Goal: Navigation & Orientation: Find specific page/section

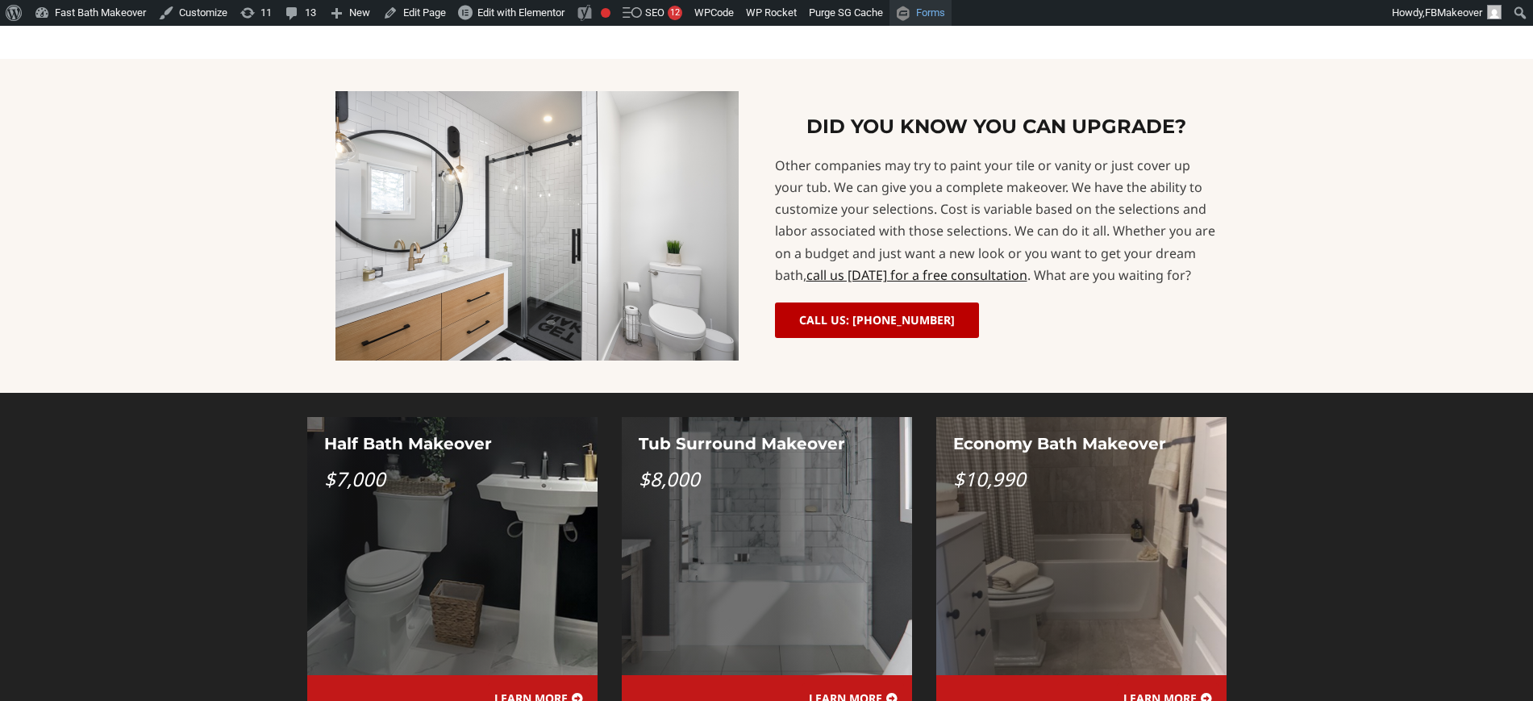
scroll to position [1143, 0]
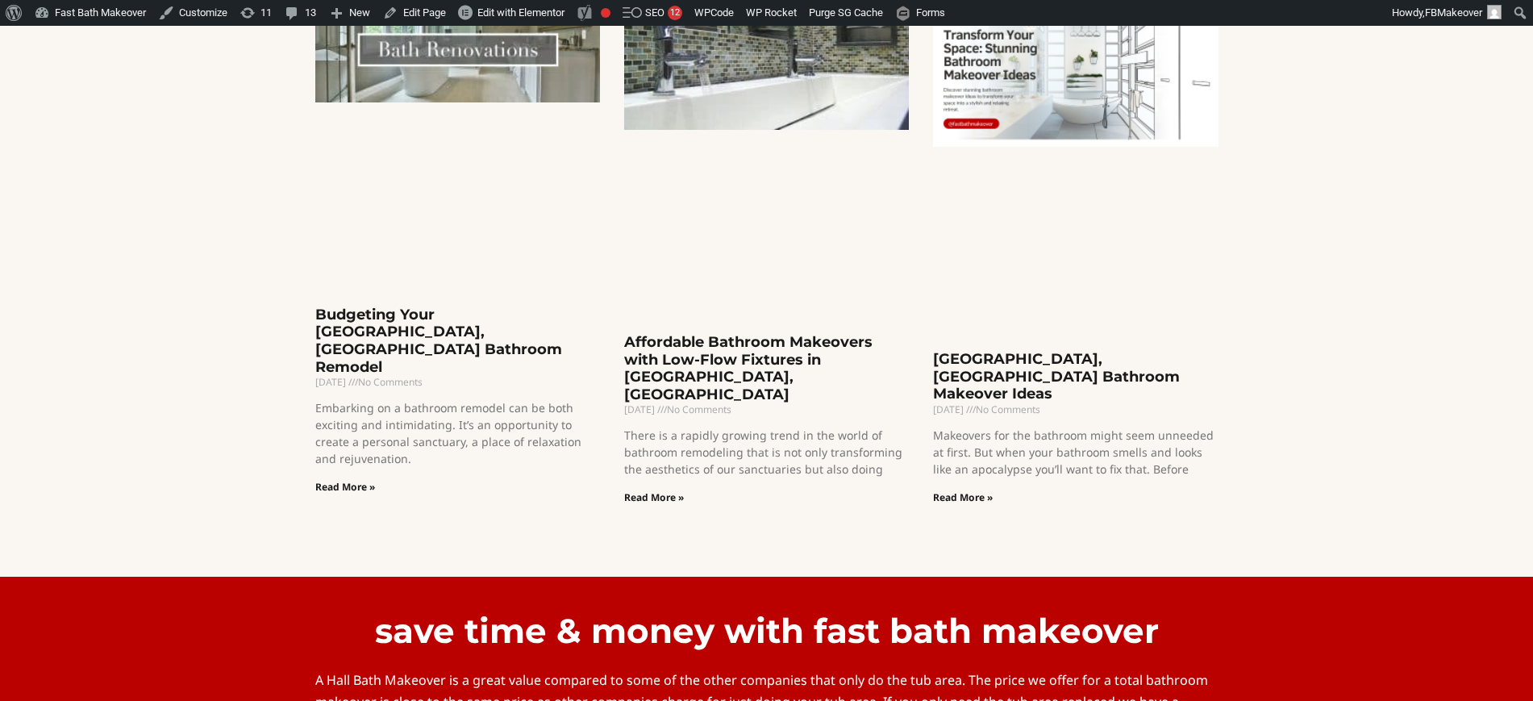
scroll to position [3270, 0]
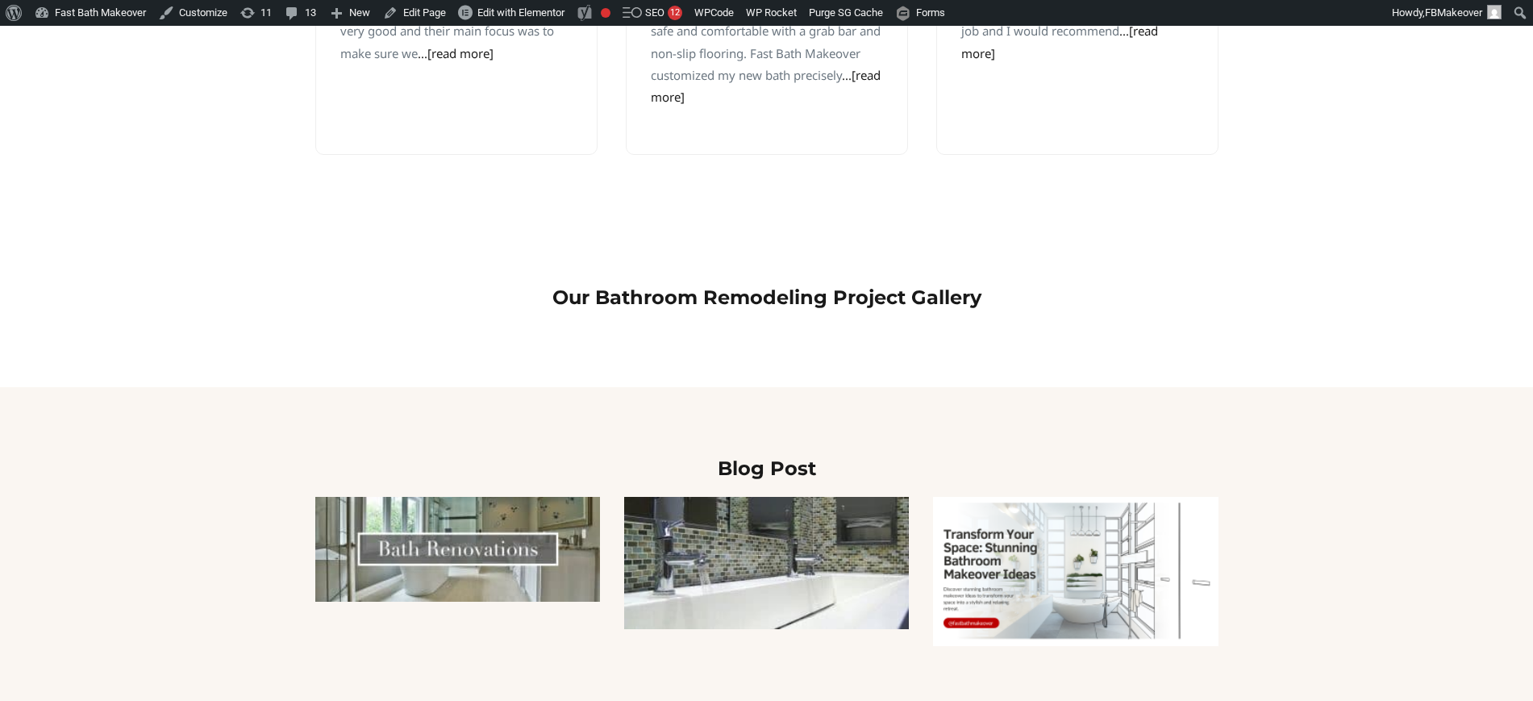
scroll to position [2756, 0]
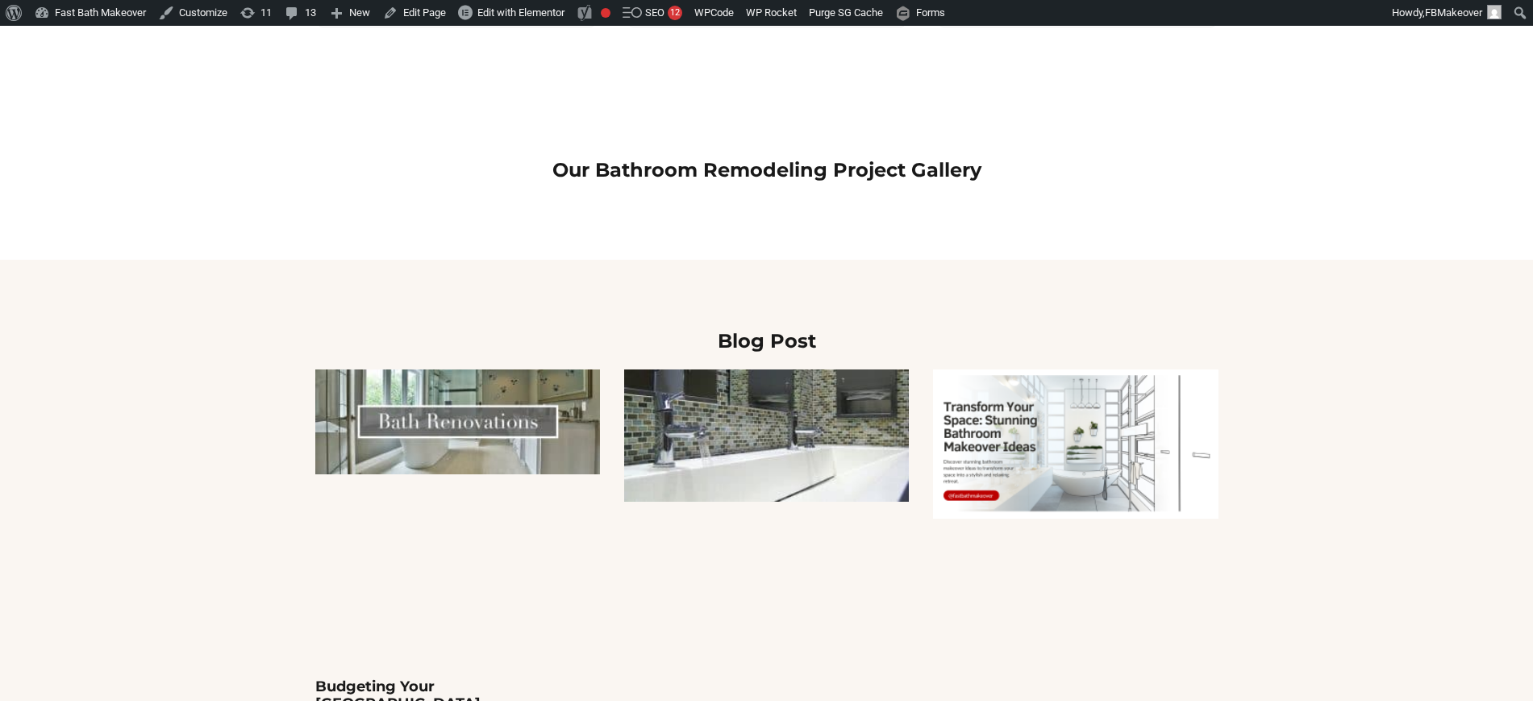
scroll to position [2889, 0]
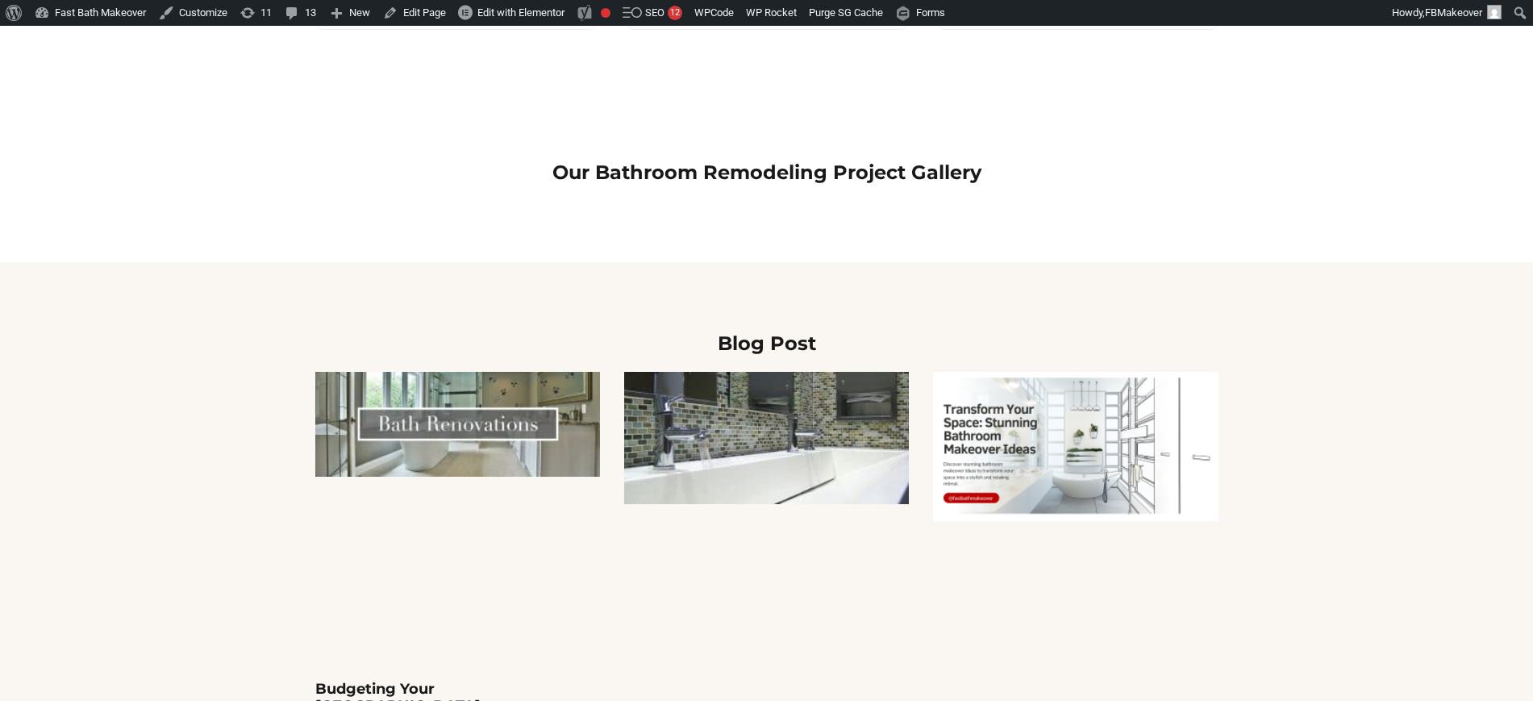
click at [1012, 372] on img at bounding box center [1075, 446] width 285 height 149
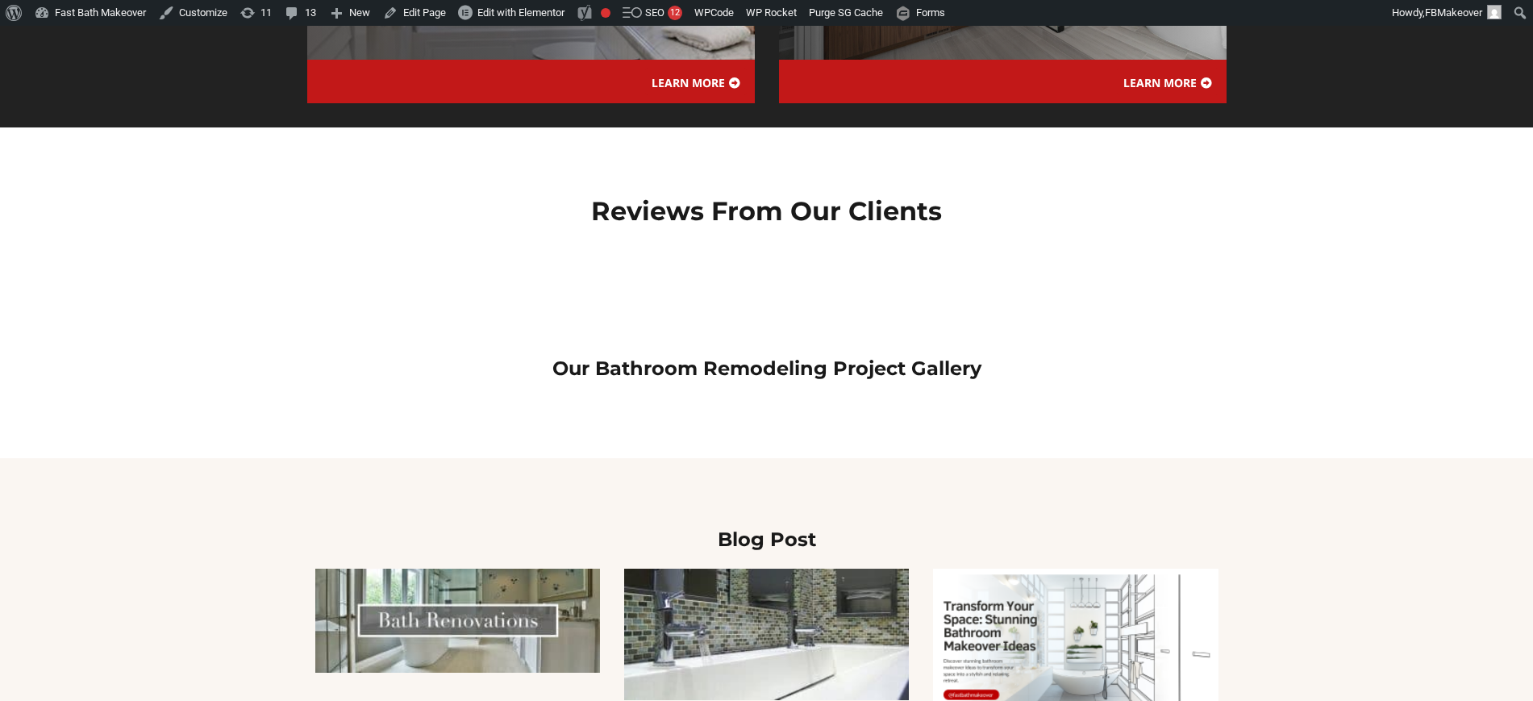
scroll to position [2419, 0]
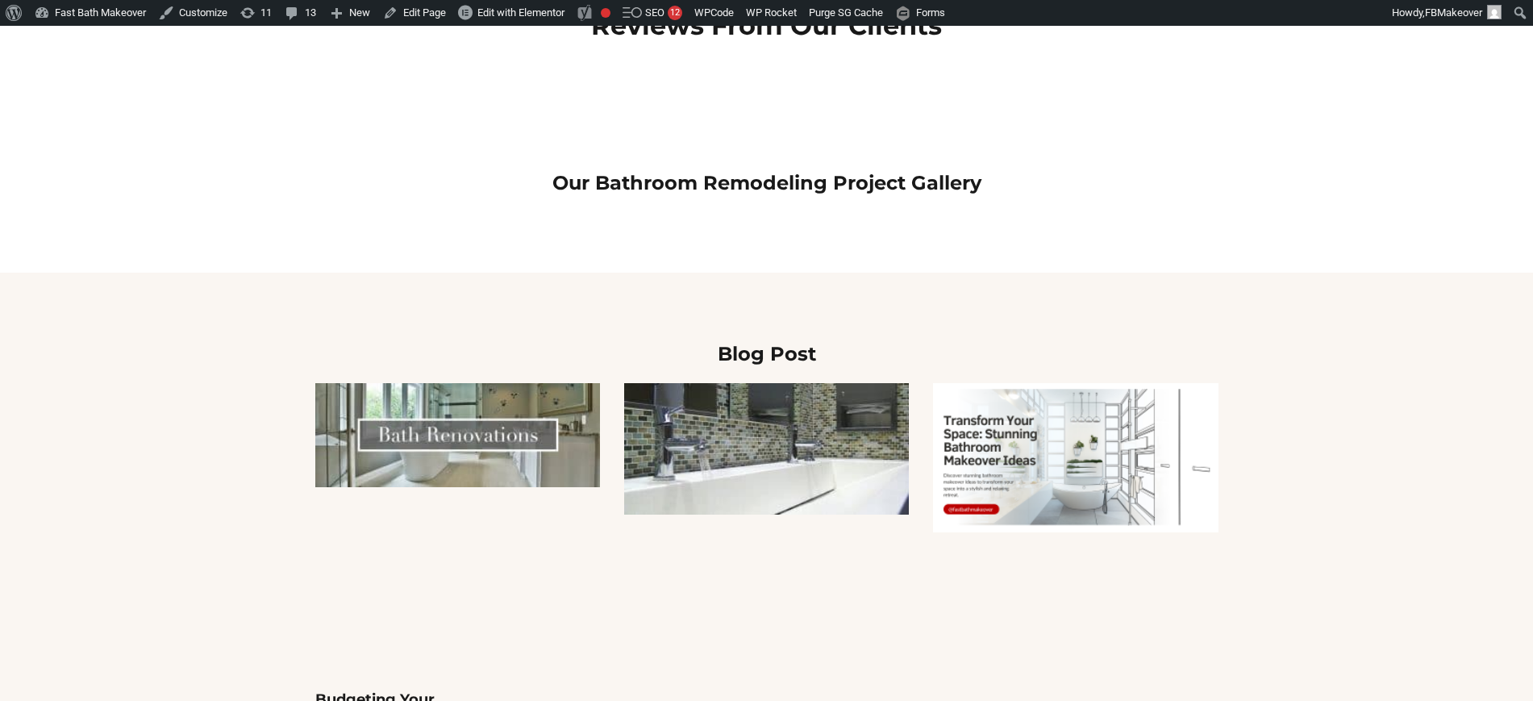
click at [571, 383] on img at bounding box center [457, 435] width 285 height 105
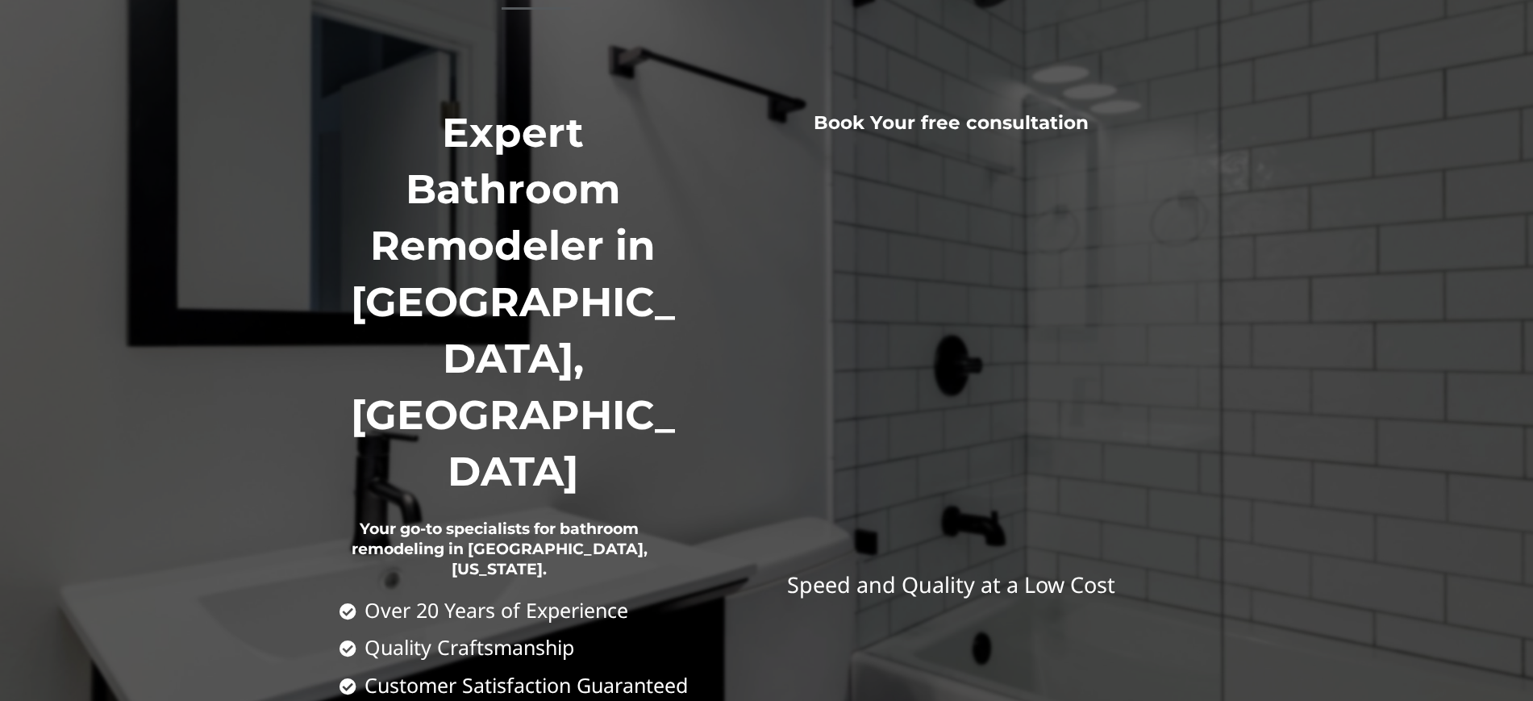
scroll to position [135, 0]
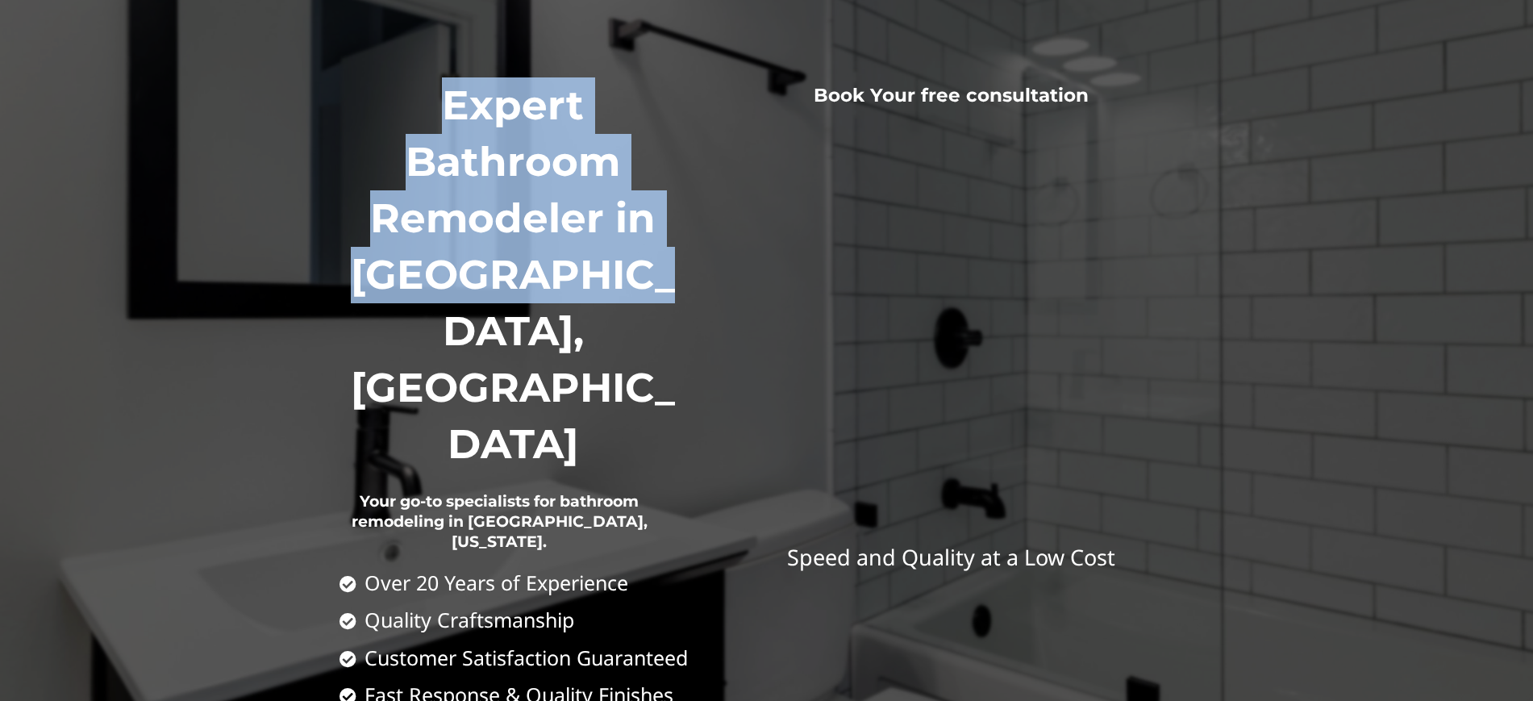
drag, startPoint x: 677, startPoint y: 281, endPoint x: 440, endPoint y: 101, distance: 297.6
click at [440, 101] on h1 "Expert Bathroom Remodeler in Columbus, OH" at bounding box center [514, 274] width 348 height 395
copy h1 "Expert Bathroom Remodeler in Columbus, OH"
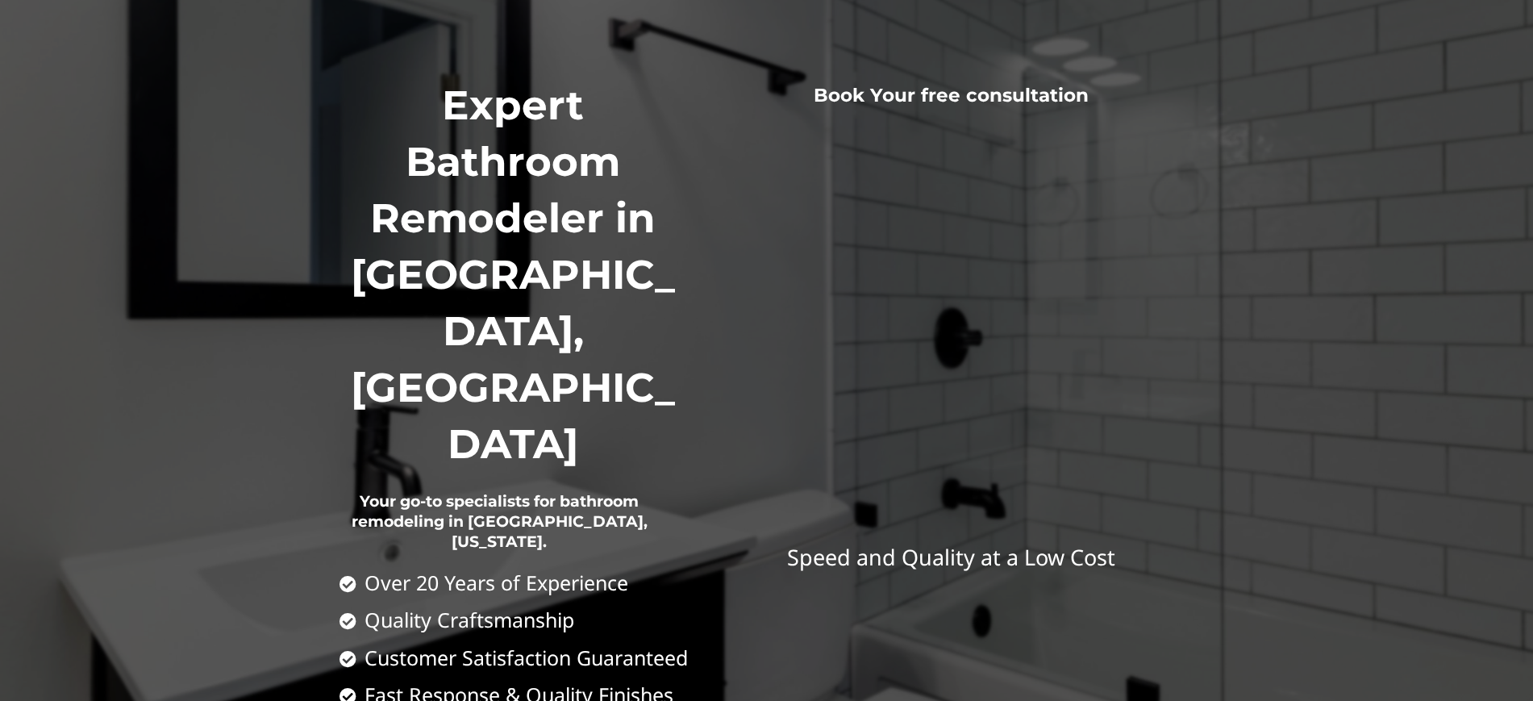
click at [1073, 89] on h3 "Book Your free consultation" at bounding box center [950, 96] width 485 height 24
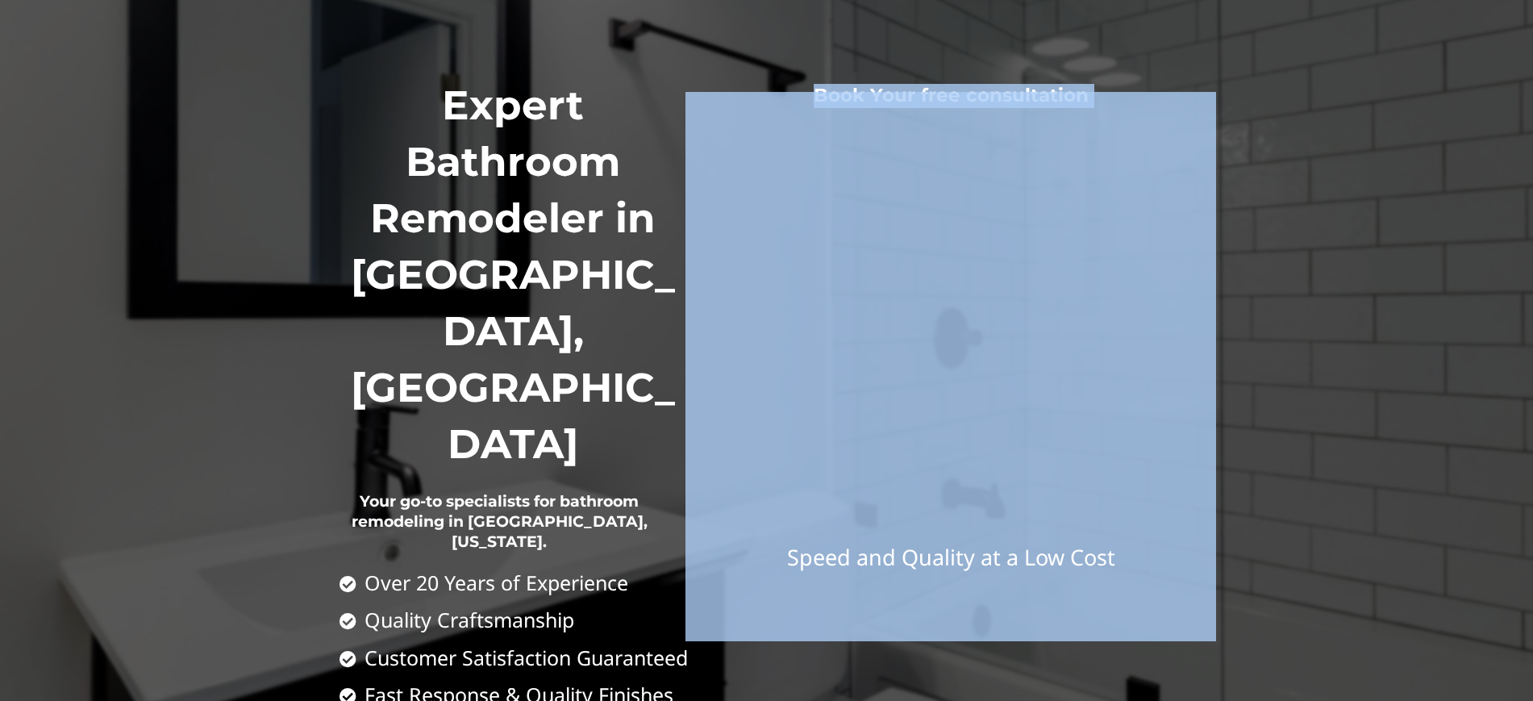
click at [1073, 89] on h3 "Book Your free consultation" at bounding box center [950, 96] width 485 height 24
copy div "Book Your free consultation"
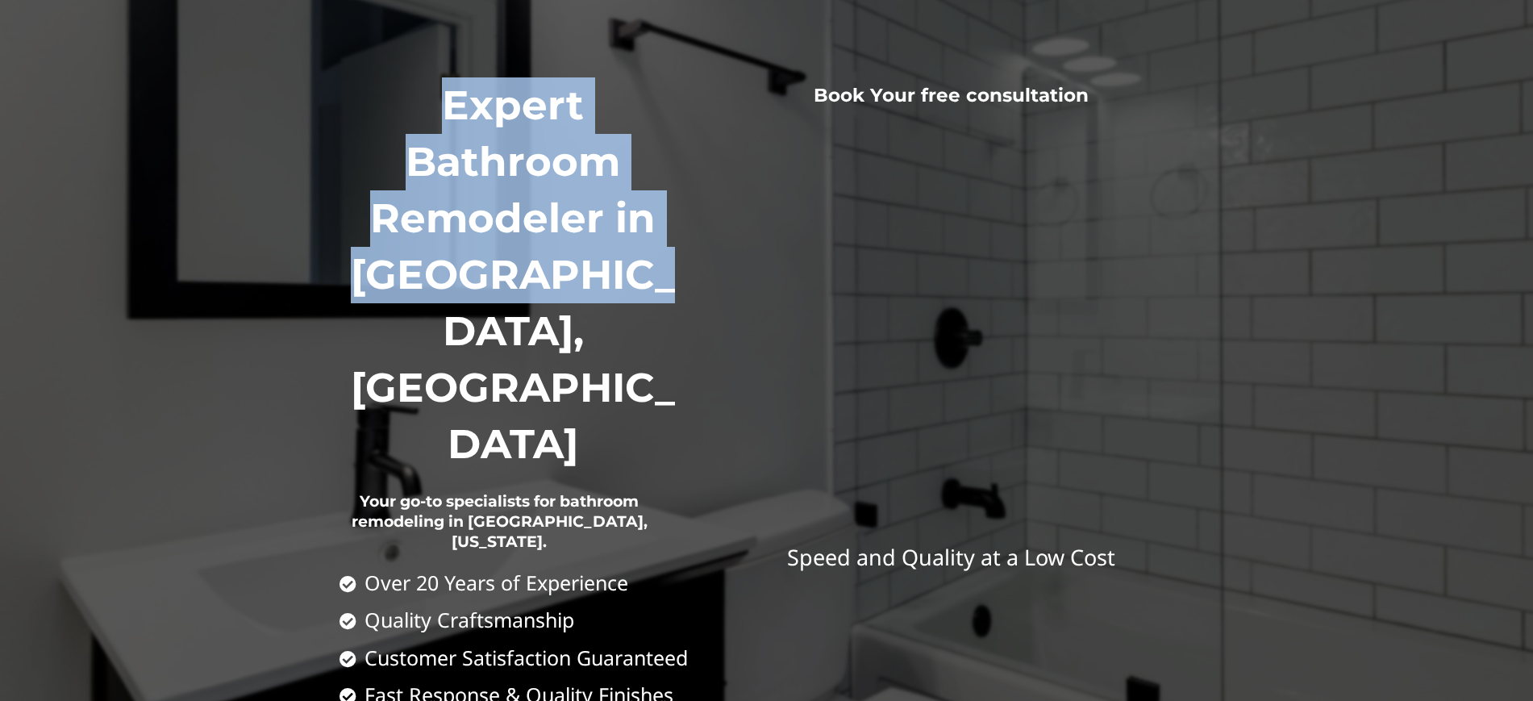
drag, startPoint x: 676, startPoint y: 263, endPoint x: 435, endPoint y: 120, distance: 280.2
click at [435, 120] on h1 "Expert Bathroom Remodeler in [GEOGRAPHIC_DATA], [GEOGRAPHIC_DATA]" at bounding box center [514, 274] width 348 height 395
copy h1 "Expert Bathroom Remodeler in [GEOGRAPHIC_DATA], [GEOGRAPHIC_DATA]"
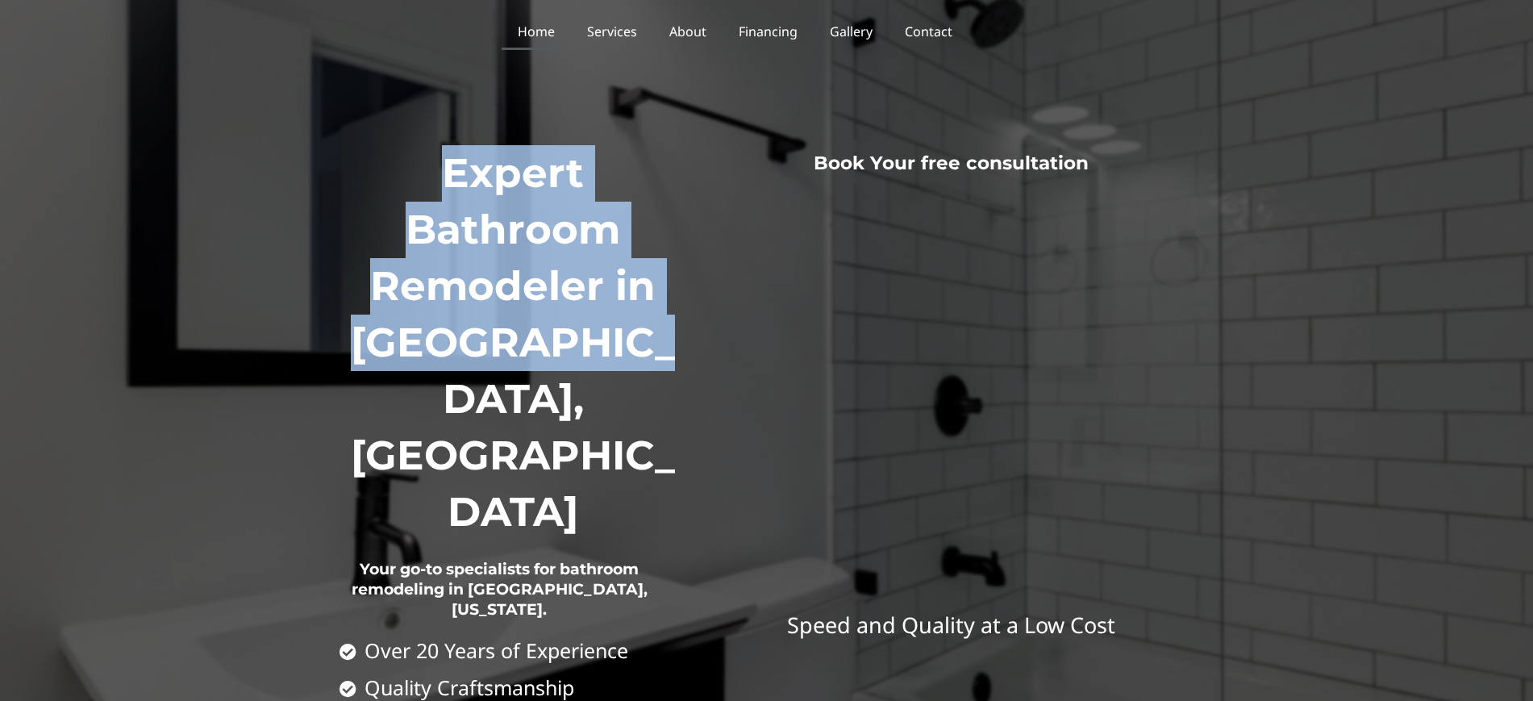
scroll to position [0, 0]
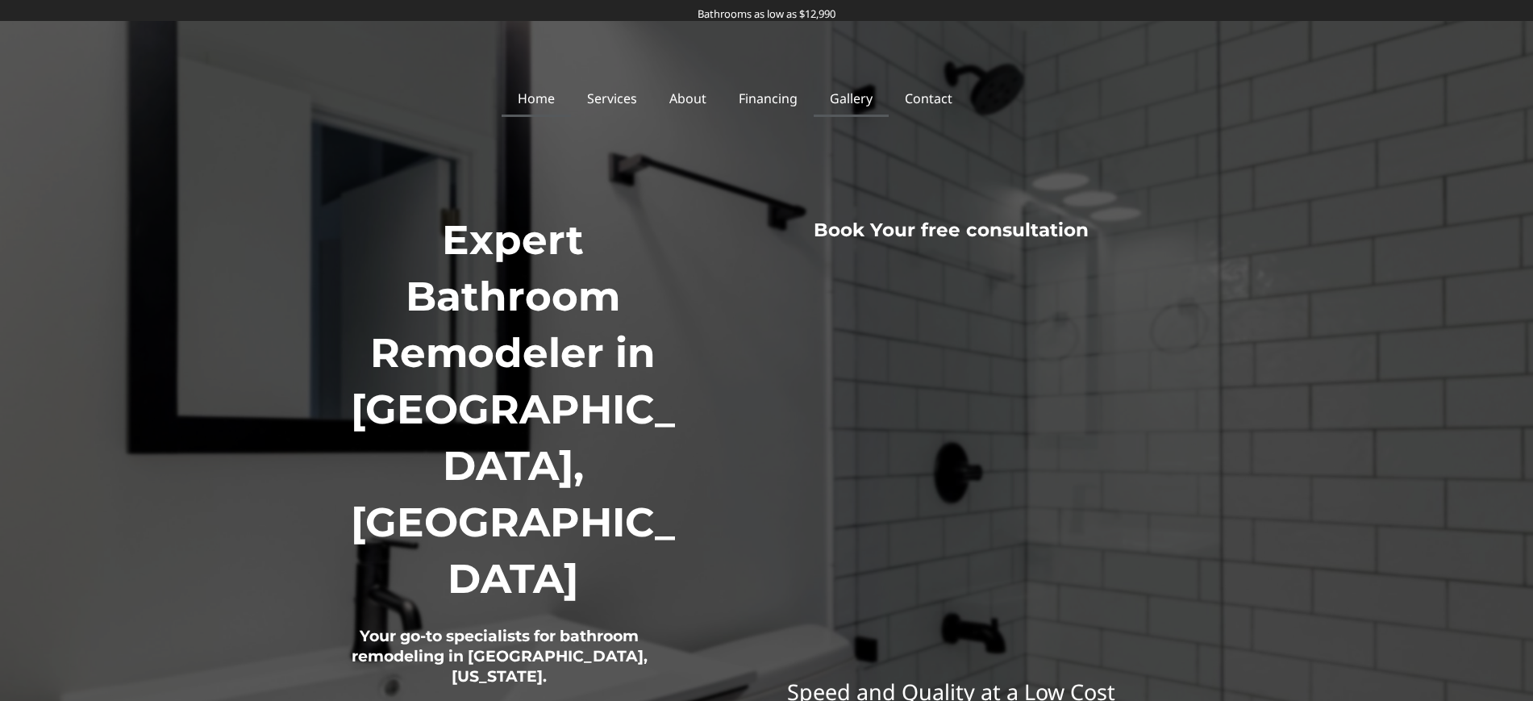
click at [875, 101] on link "Gallery" at bounding box center [851, 98] width 75 height 37
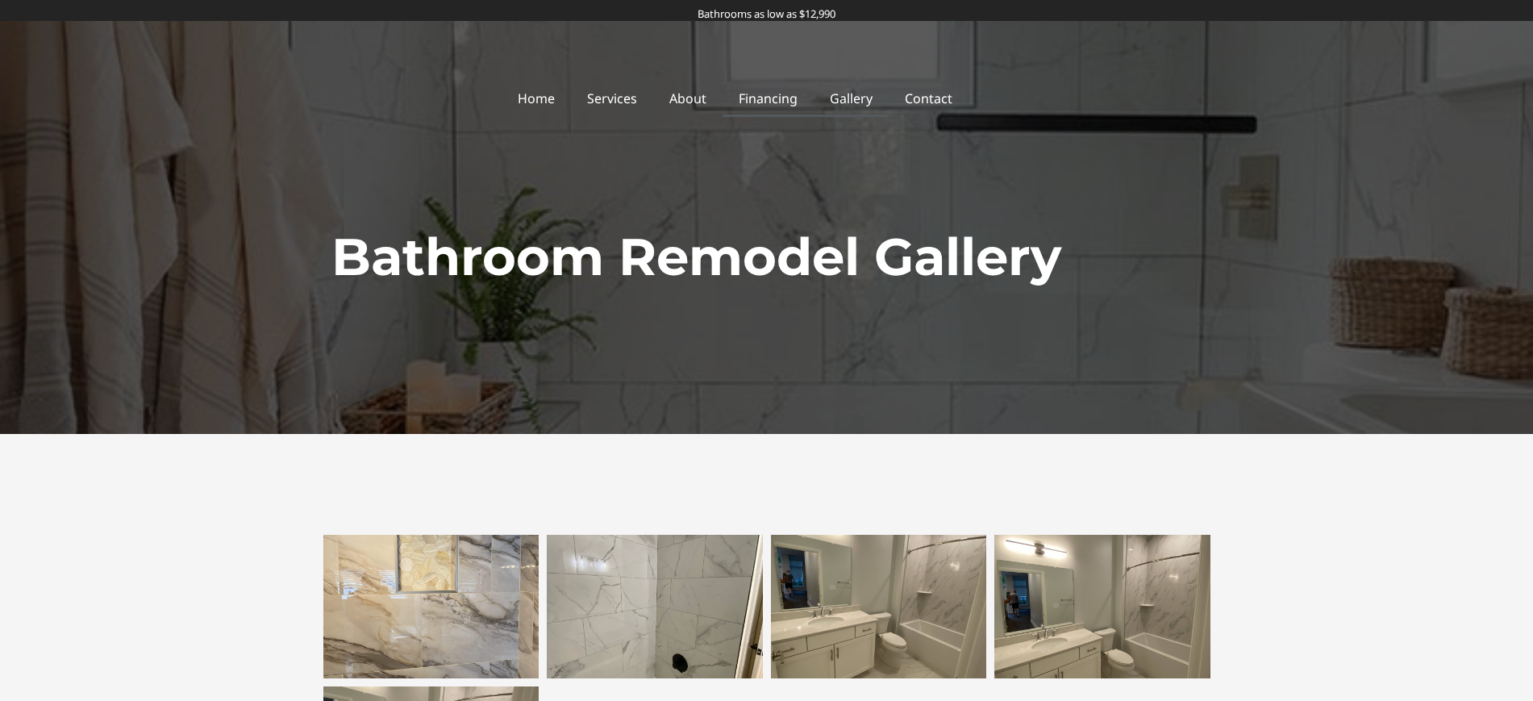
click at [772, 100] on link "Financing" at bounding box center [768, 98] width 91 height 37
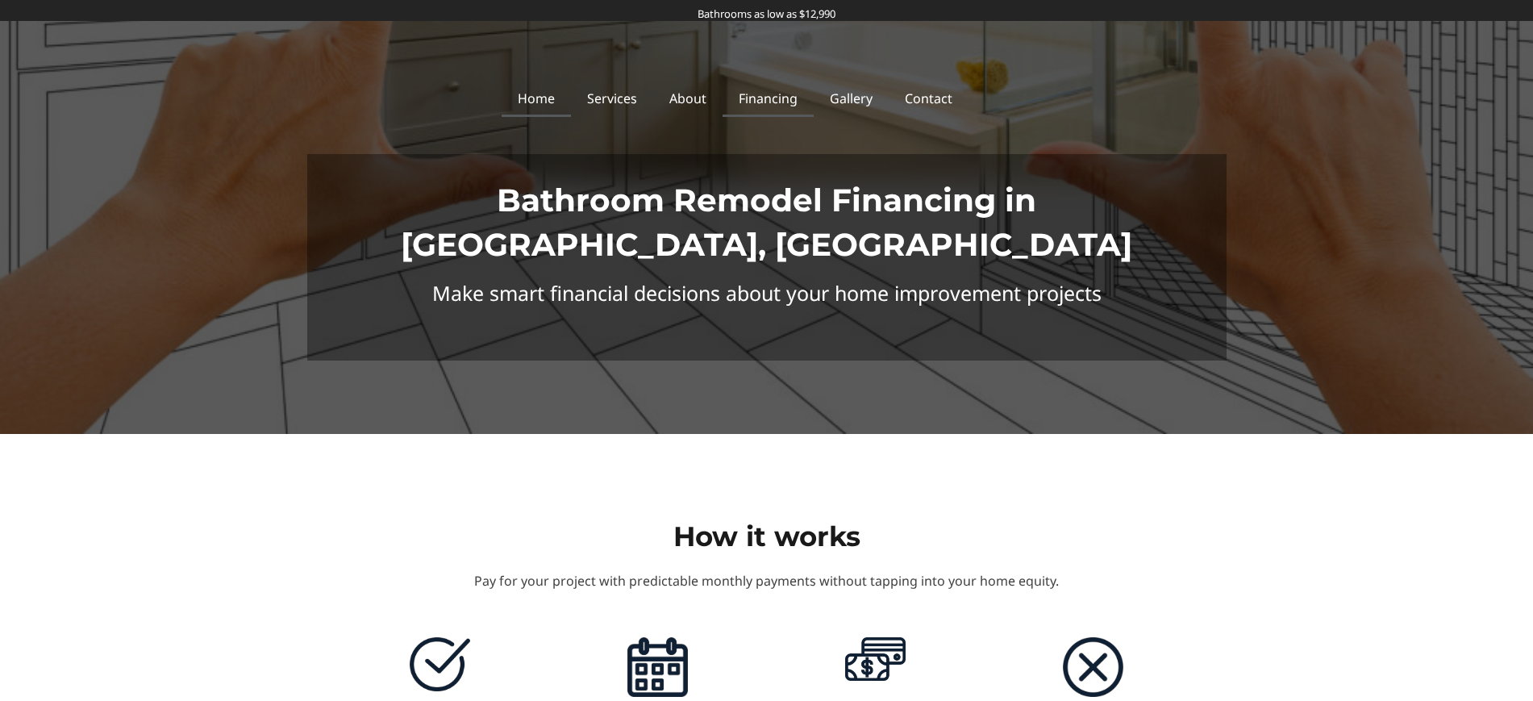
click at [548, 96] on link "Home" at bounding box center [536, 98] width 69 height 37
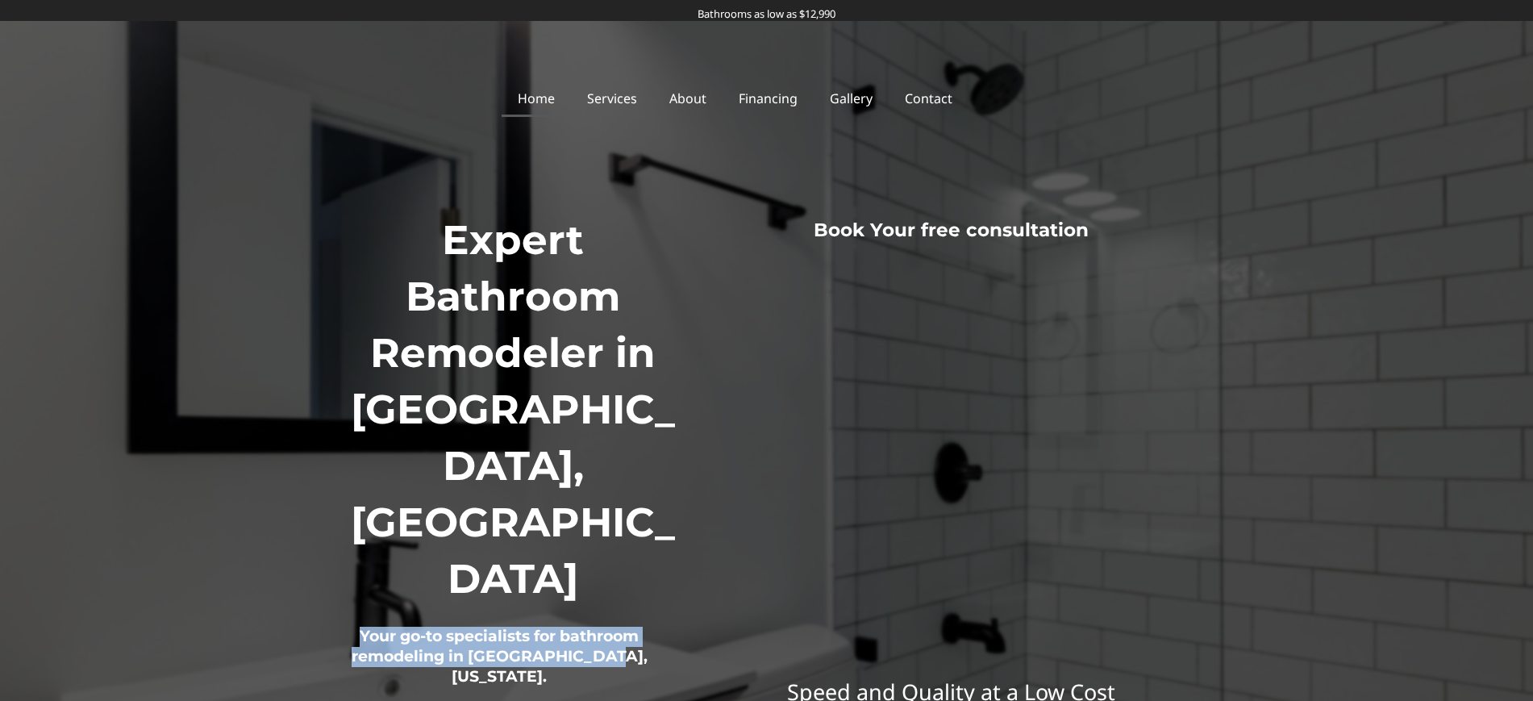
drag, startPoint x: 627, startPoint y: 485, endPoint x: 354, endPoint y: 464, distance: 273.3
click at [354, 607] on h2 "Your go-to specialists for bathroom remodeling in [GEOGRAPHIC_DATA], [US_STATE]." at bounding box center [500, 657] width 321 height 100
copy h2 "Your go-to specialists for bathroom remodeling in [GEOGRAPHIC_DATA], [US_STATE]."
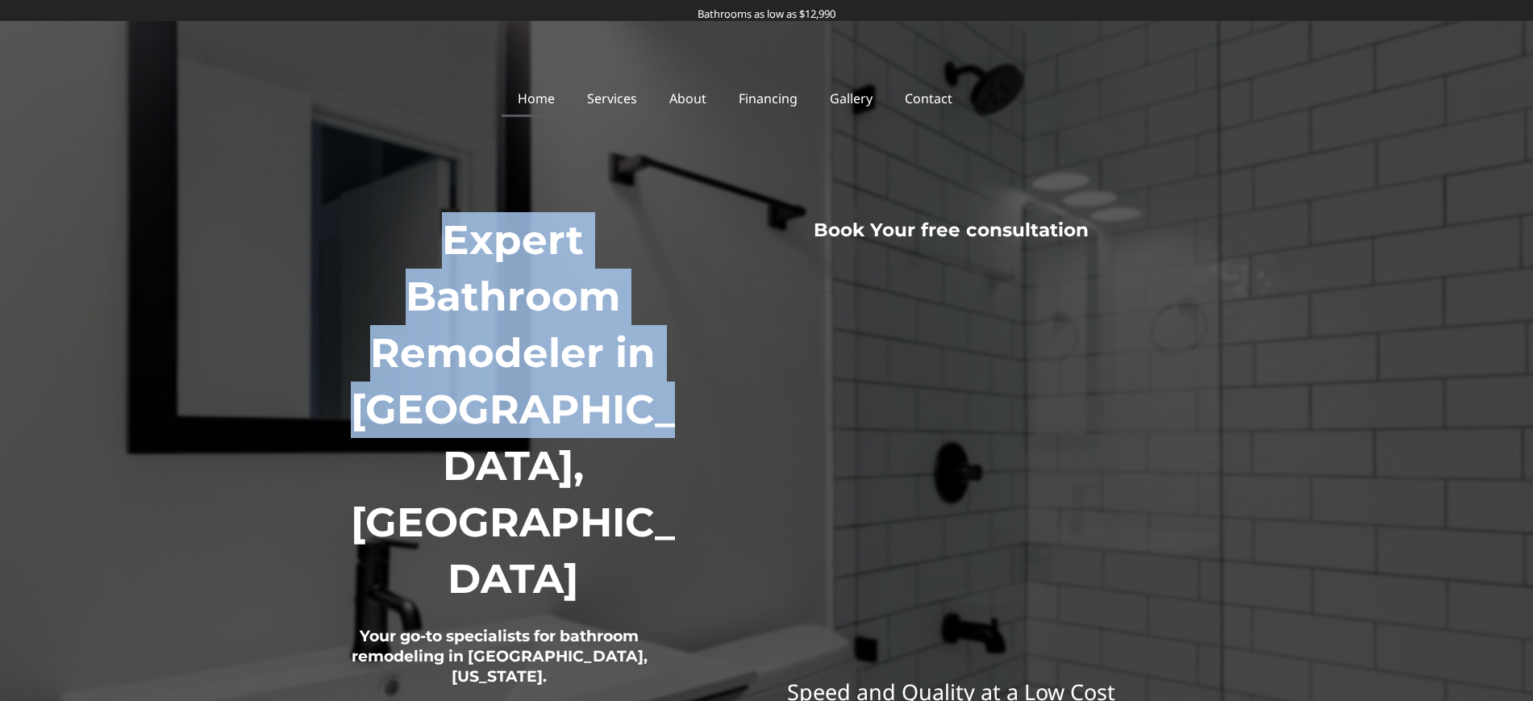
drag, startPoint x: 662, startPoint y: 414, endPoint x: 418, endPoint y: 212, distance: 317.3
click at [418, 212] on h1 "Expert Bathroom Remodeler in [GEOGRAPHIC_DATA], [GEOGRAPHIC_DATA]" at bounding box center [514, 409] width 348 height 395
copy h1 "Expert Bathroom Remodeler in [GEOGRAPHIC_DATA], [GEOGRAPHIC_DATA]"
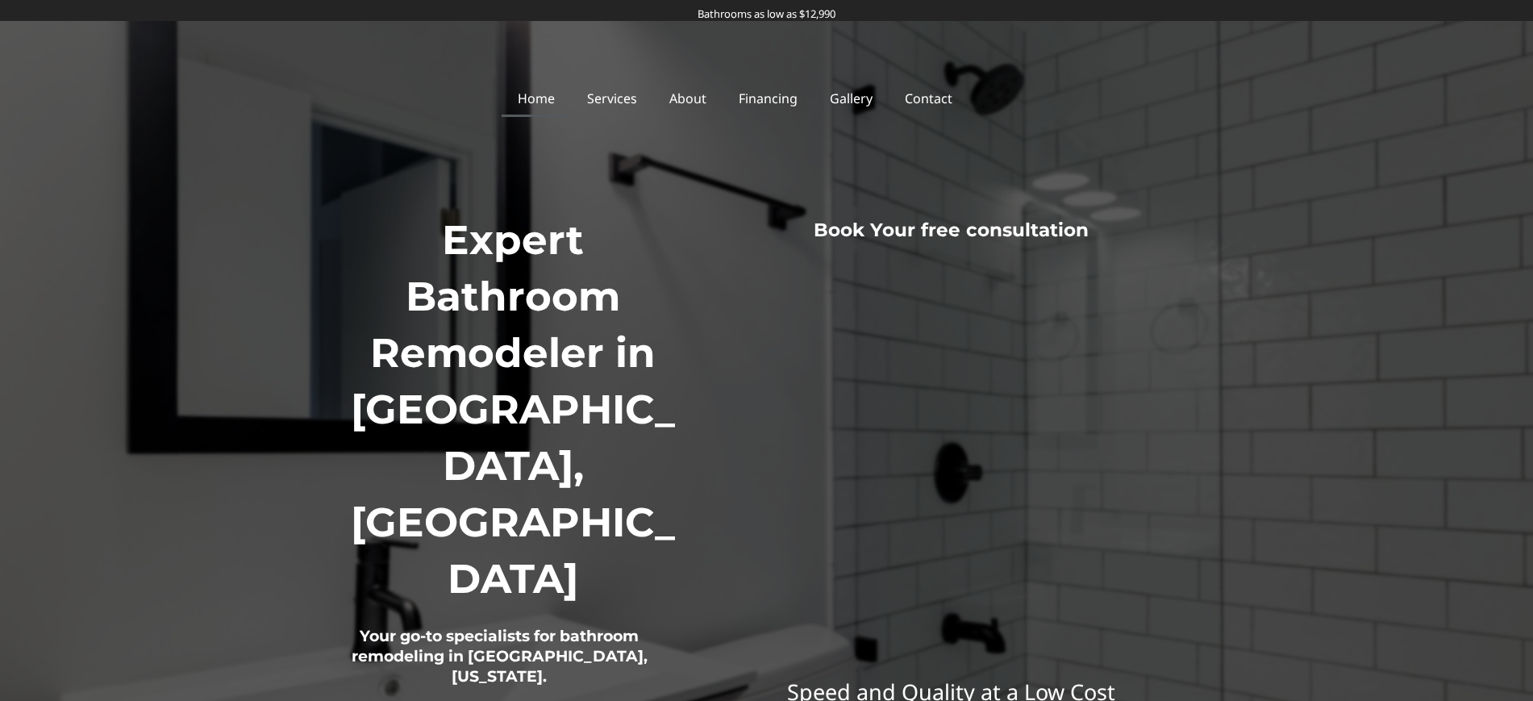
click at [579, 607] on h2 "Your go-to specialists for bathroom remodeling in [GEOGRAPHIC_DATA], [US_STATE]." at bounding box center [500, 657] width 321 height 100
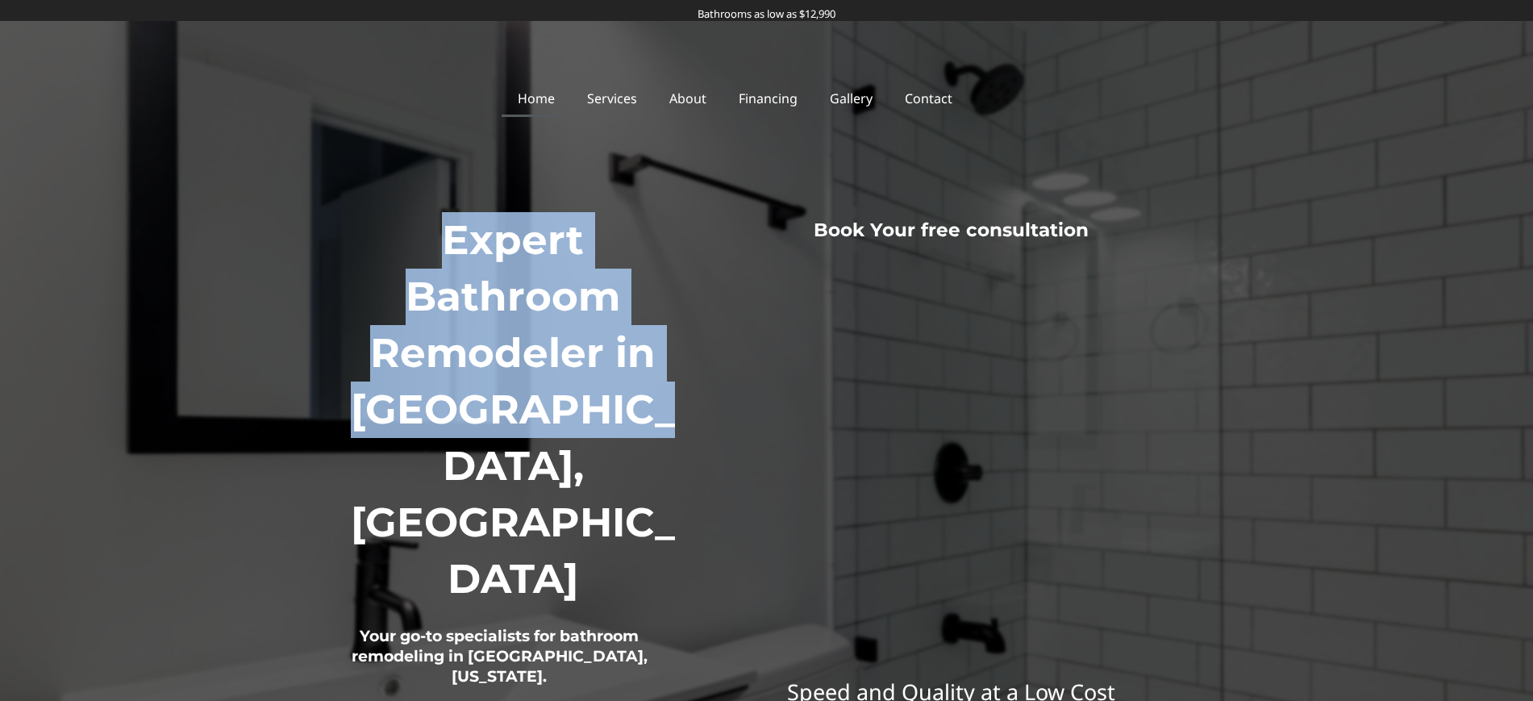
drag, startPoint x: 665, startPoint y: 411, endPoint x: 452, endPoint y: 254, distance: 265.3
click at [452, 254] on h1 "Expert Bathroom Remodeler in [GEOGRAPHIC_DATA], [GEOGRAPHIC_DATA]" at bounding box center [514, 409] width 348 height 395
copy h1 "Expert Bathroom Remodeler in [GEOGRAPHIC_DATA], [GEOGRAPHIC_DATA]"
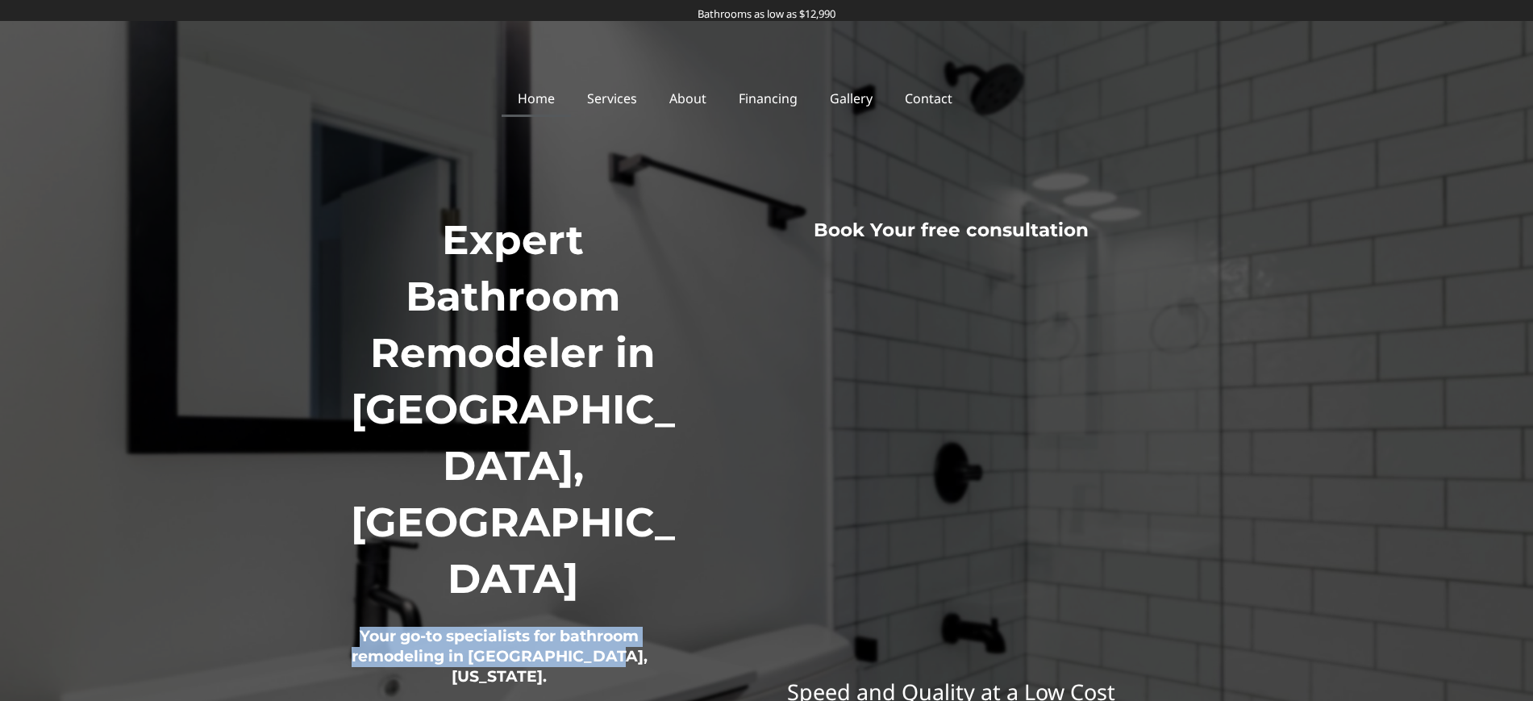
drag, startPoint x: 500, startPoint y: 481, endPoint x: 358, endPoint y: 458, distance: 143.8
click at [358, 607] on h2 "Your go-to specialists for bathroom remodeling in [GEOGRAPHIC_DATA], [US_STATE]." at bounding box center [500, 657] width 321 height 100
copy h2 "Your go-to specialists for bathroom remodeling in [GEOGRAPHIC_DATA], [US_STATE]."
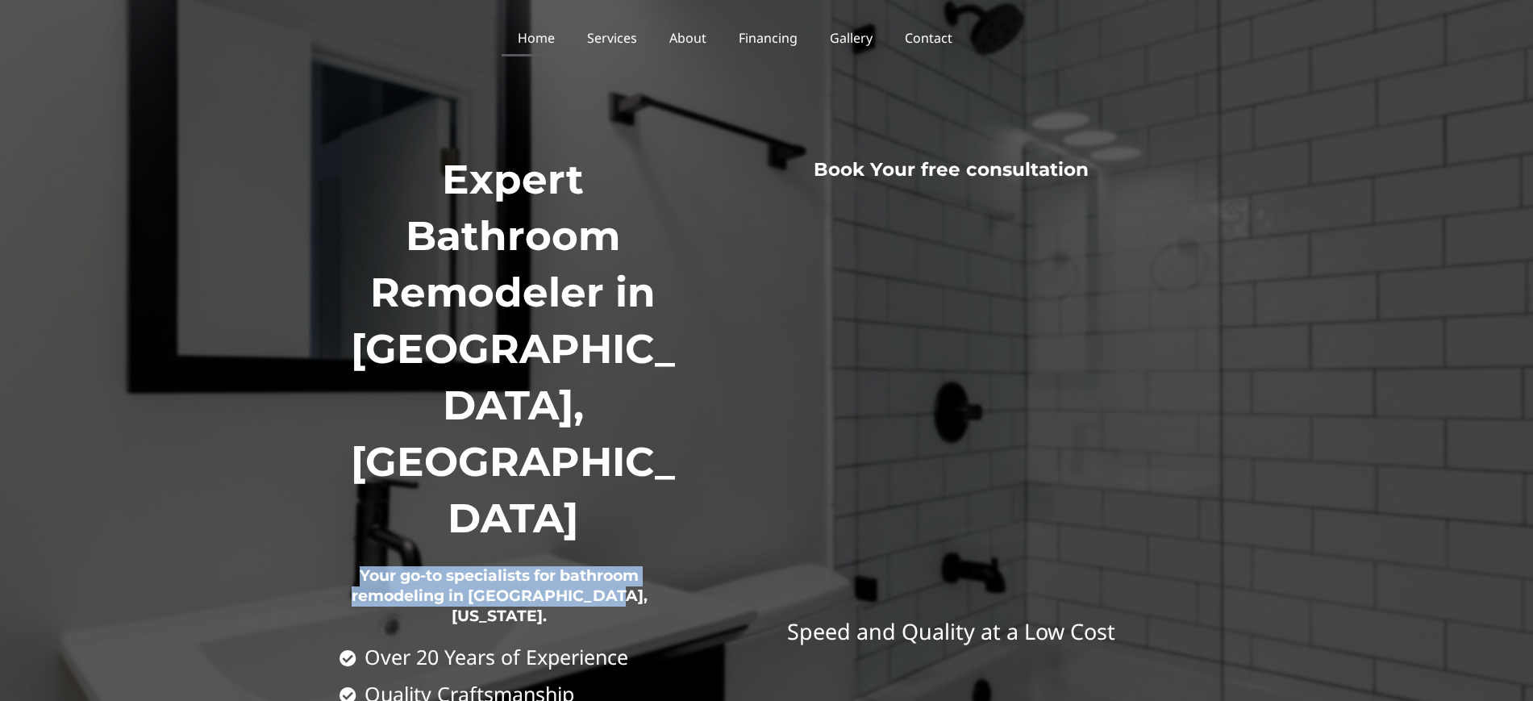
scroll to position [135, 0]
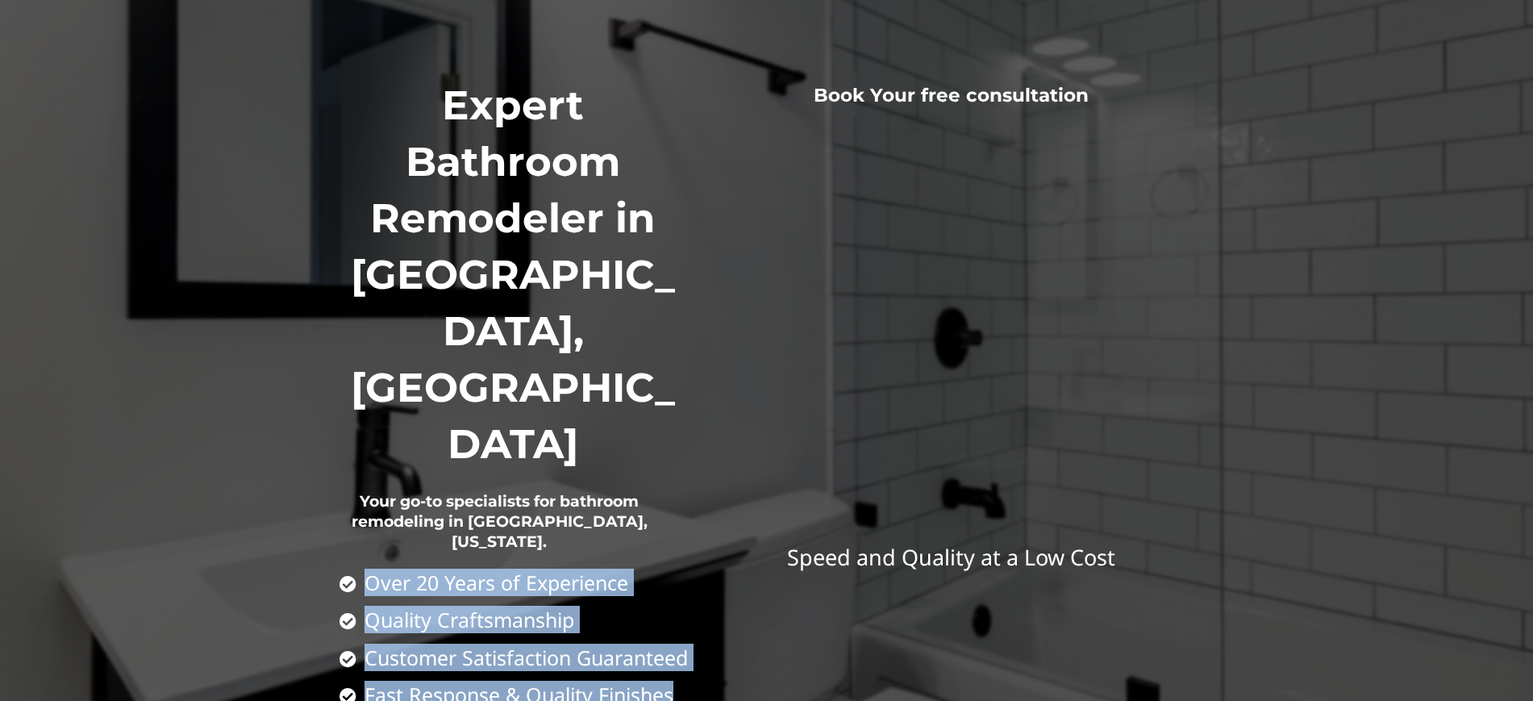
drag, startPoint x: 680, startPoint y: 508, endPoint x: 341, endPoint y: 398, distance: 356.3
click at [341, 572] on ul "Over 20 Years of Experience Quality Craftsmanship Customer Satisfaction Guarant…" at bounding box center [516, 639] width 353 height 134
copy ul "Over 20 Years of Experience Quality Craftsmanship Customer Satisfaction Guarant…"
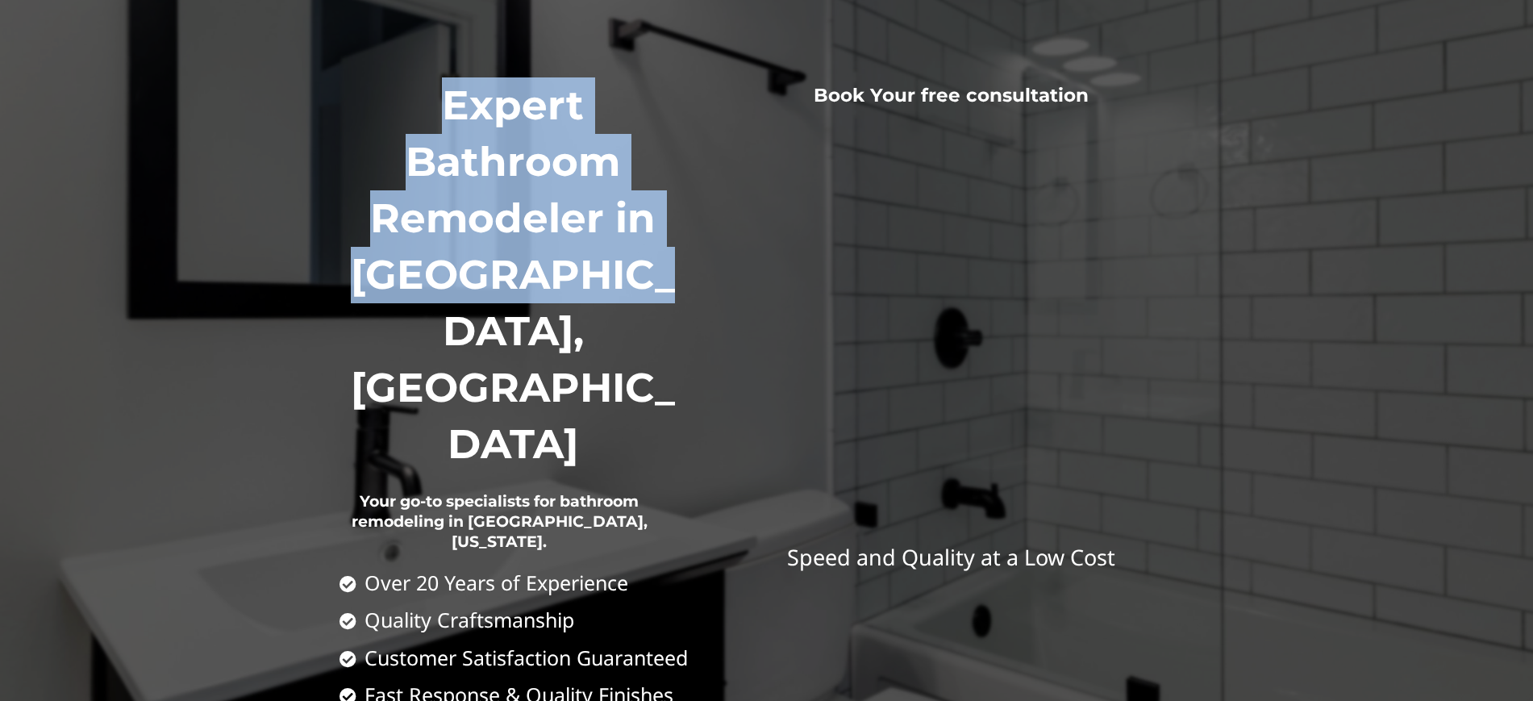
drag, startPoint x: 662, startPoint y: 280, endPoint x: 635, endPoint y: 5, distance: 276.4
click at [423, 98] on h1 "Expert Bathroom Remodeler in [GEOGRAPHIC_DATA], [GEOGRAPHIC_DATA]" at bounding box center [514, 274] width 348 height 395
copy h1 "Expert Bathroom Remodeler in [GEOGRAPHIC_DATA], [GEOGRAPHIC_DATA]"
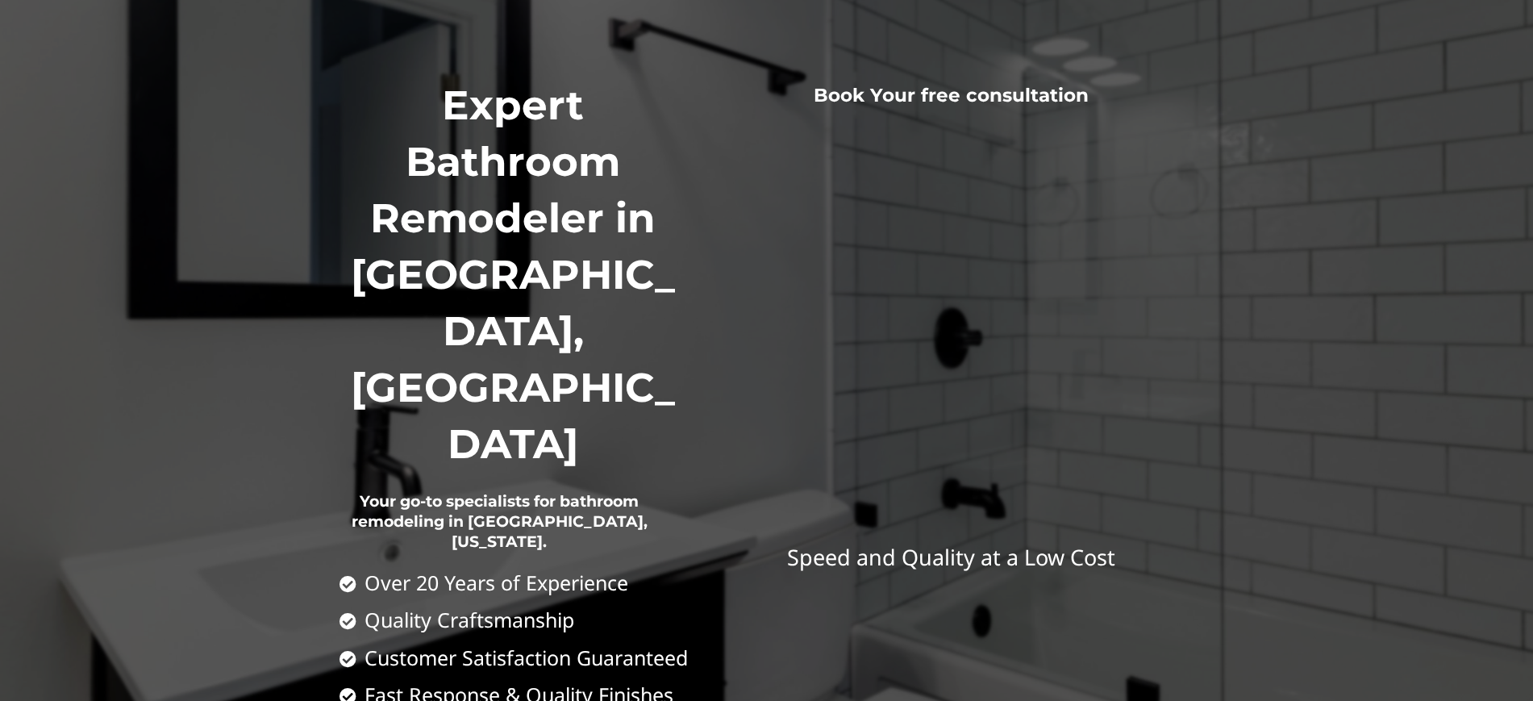
click at [642, 519] on div "Expert Bathroom Remodeler in Columbus, OH Your go-to specialists for bathroom r…" at bounding box center [515, 391] width 369 height 644
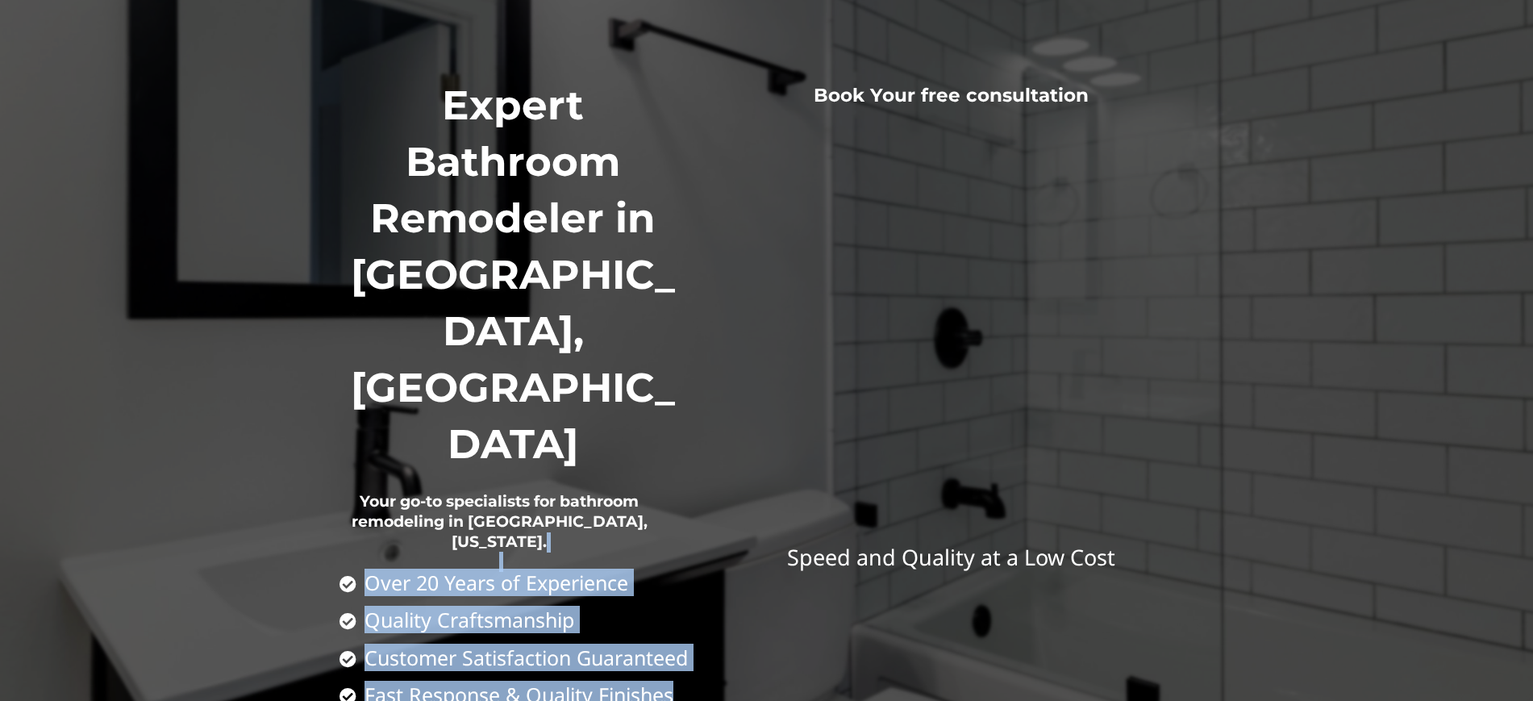
drag, startPoint x: 683, startPoint y: 504, endPoint x: 374, endPoint y: 372, distance: 336.0
click at [374, 372] on div "Expert Bathroom Remodeler in Columbus, OH Your go-to specialists for bathroom r…" at bounding box center [515, 391] width 369 height 644
copy div "Over 20 Years of Experience Quality Craftsmanship Customer Satisfaction Guarant…"
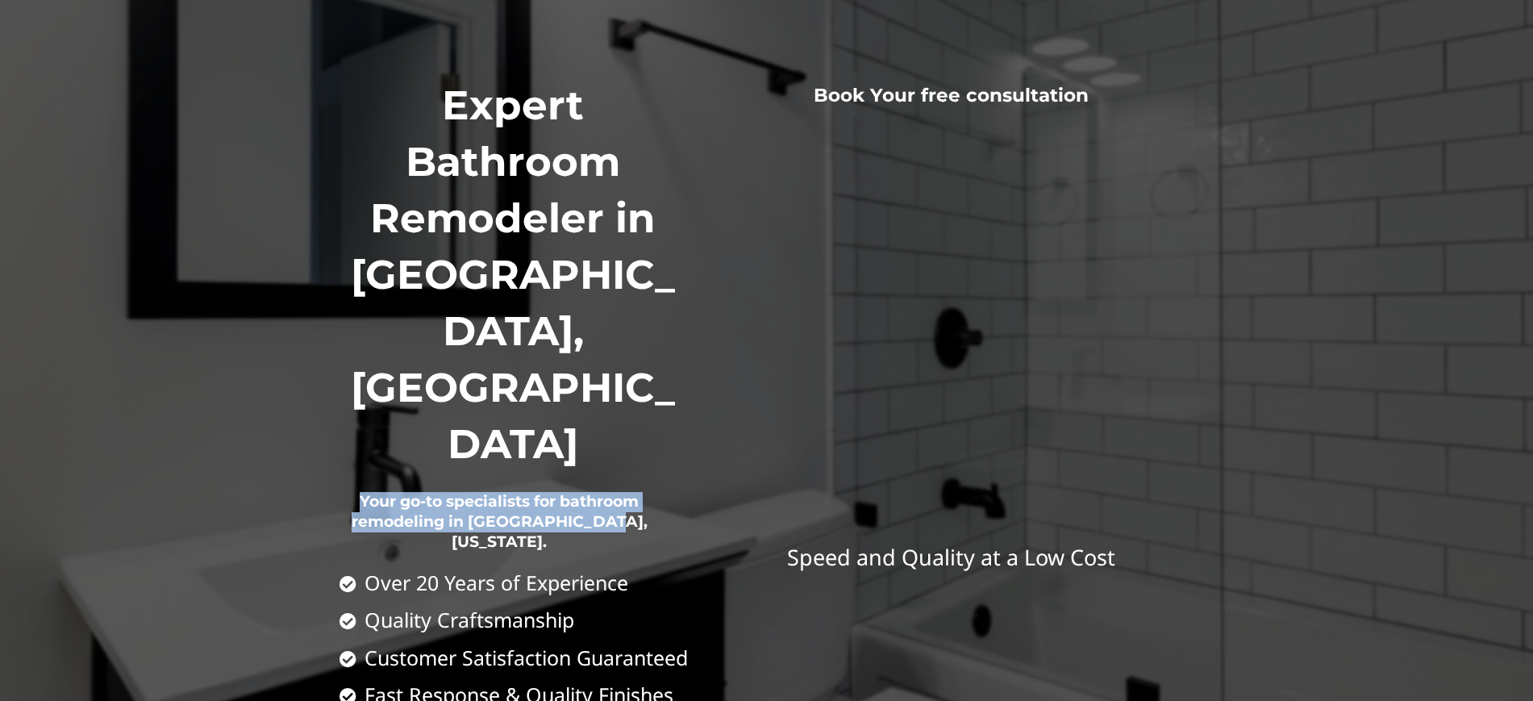
drag, startPoint x: 637, startPoint y: 354, endPoint x: 360, endPoint y: 335, distance: 278.1
click at [360, 473] on h2 "Your go-to specialists for bathroom remodeling in [GEOGRAPHIC_DATA], [US_STATE]." at bounding box center [500, 523] width 321 height 100
copy h2 "Your go-to specialists for bathroom remodeling in [GEOGRAPHIC_DATA], [US_STATE]."
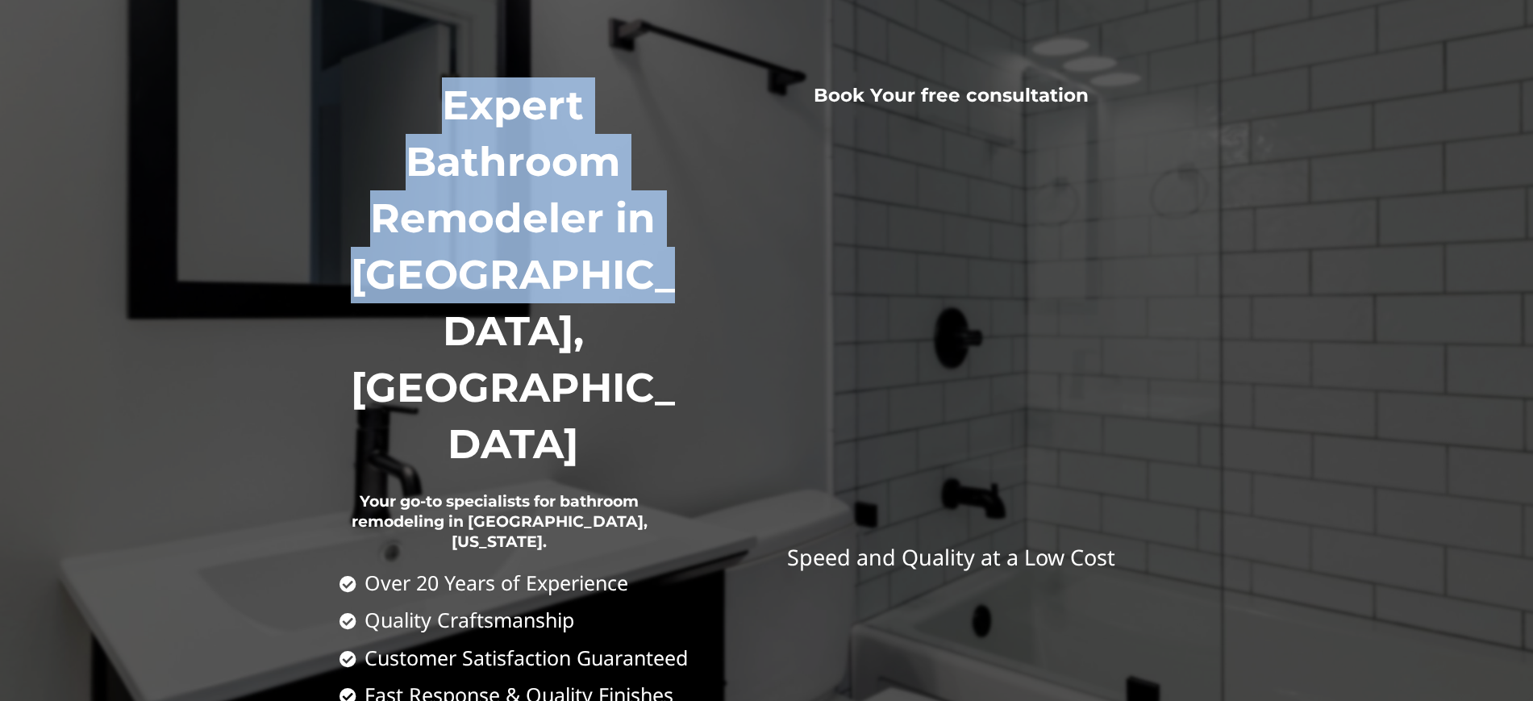
drag, startPoint x: 655, startPoint y: 273, endPoint x: 439, endPoint y: 107, distance: 271.9
click at [439, 107] on h1 "Expert Bathroom Remodeler in [GEOGRAPHIC_DATA], [GEOGRAPHIC_DATA]" at bounding box center [514, 274] width 348 height 395
copy h1 "Expert Bathroom Remodeler in [GEOGRAPHIC_DATA], [GEOGRAPHIC_DATA]"
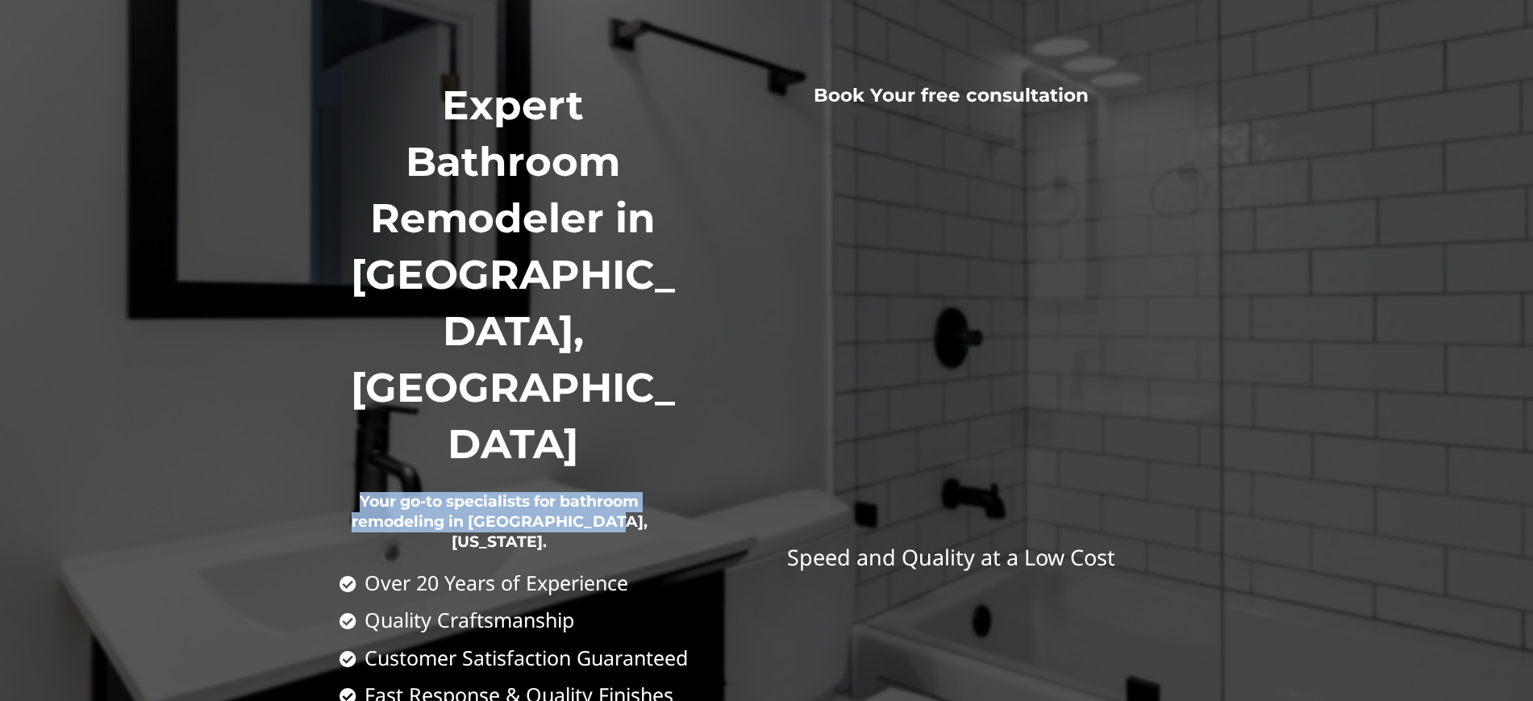
drag, startPoint x: 632, startPoint y: 348, endPoint x: 356, endPoint y: 326, distance: 277.5
click at [356, 473] on h2 "Your go-to specialists for bathroom remodeling in [GEOGRAPHIC_DATA], [US_STATE]." at bounding box center [500, 523] width 321 height 100
copy h2 "Your go-to specialists for bathroom remodeling in [GEOGRAPHIC_DATA], [US_STATE]."
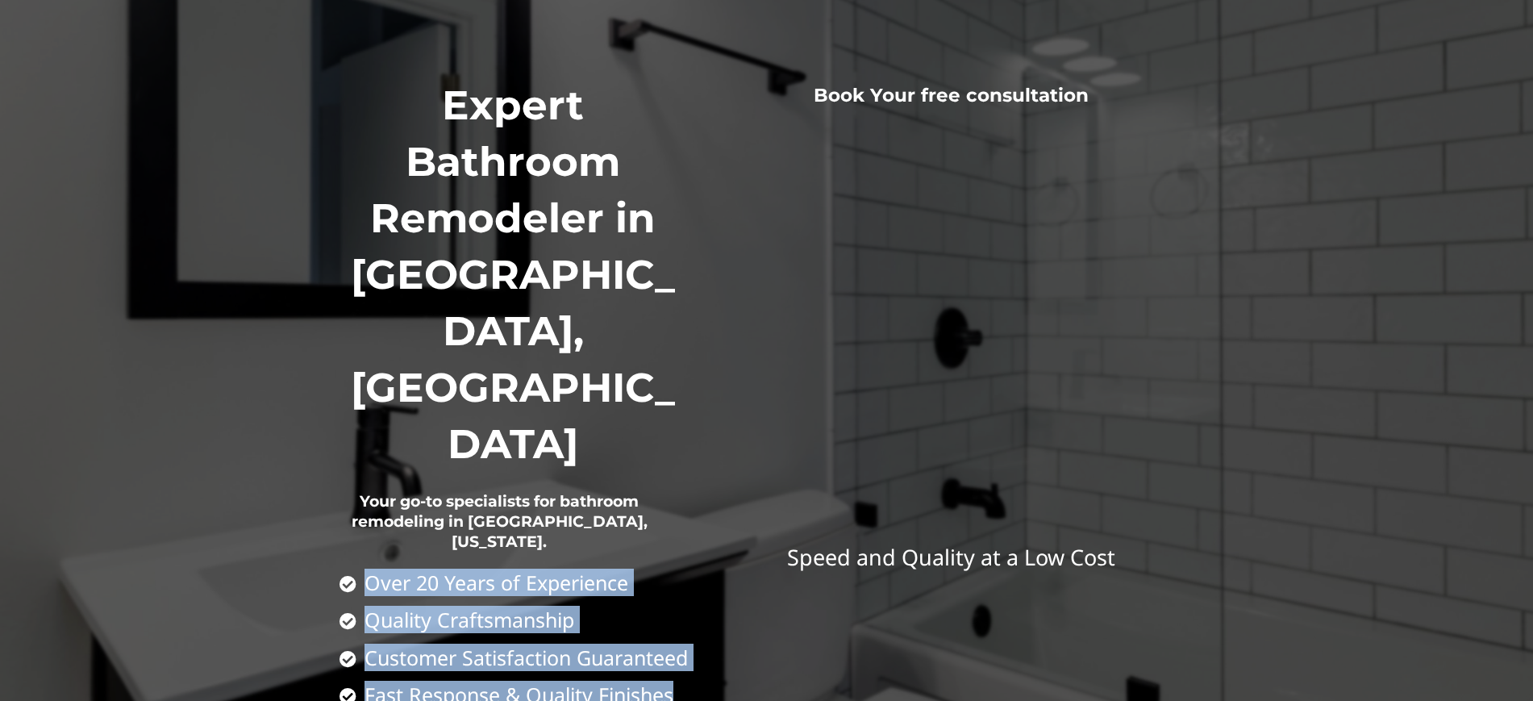
drag, startPoint x: 680, startPoint y: 506, endPoint x: 362, endPoint y: 384, distance: 340.6
click at [362, 572] on ul "Over 20 Years of Experience Quality Craftsmanship Customer Satisfaction Guarant…" at bounding box center [516, 639] width 353 height 134
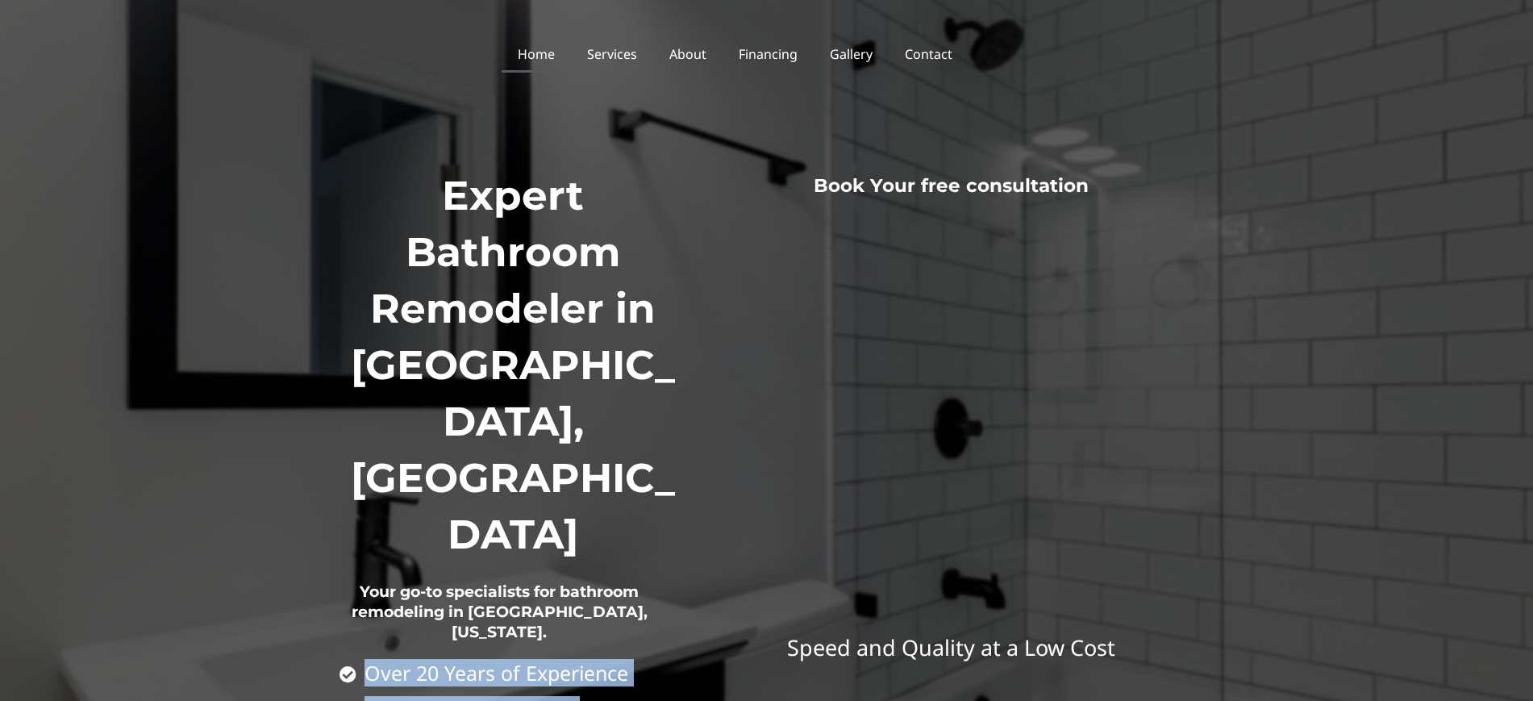
scroll to position [0, 0]
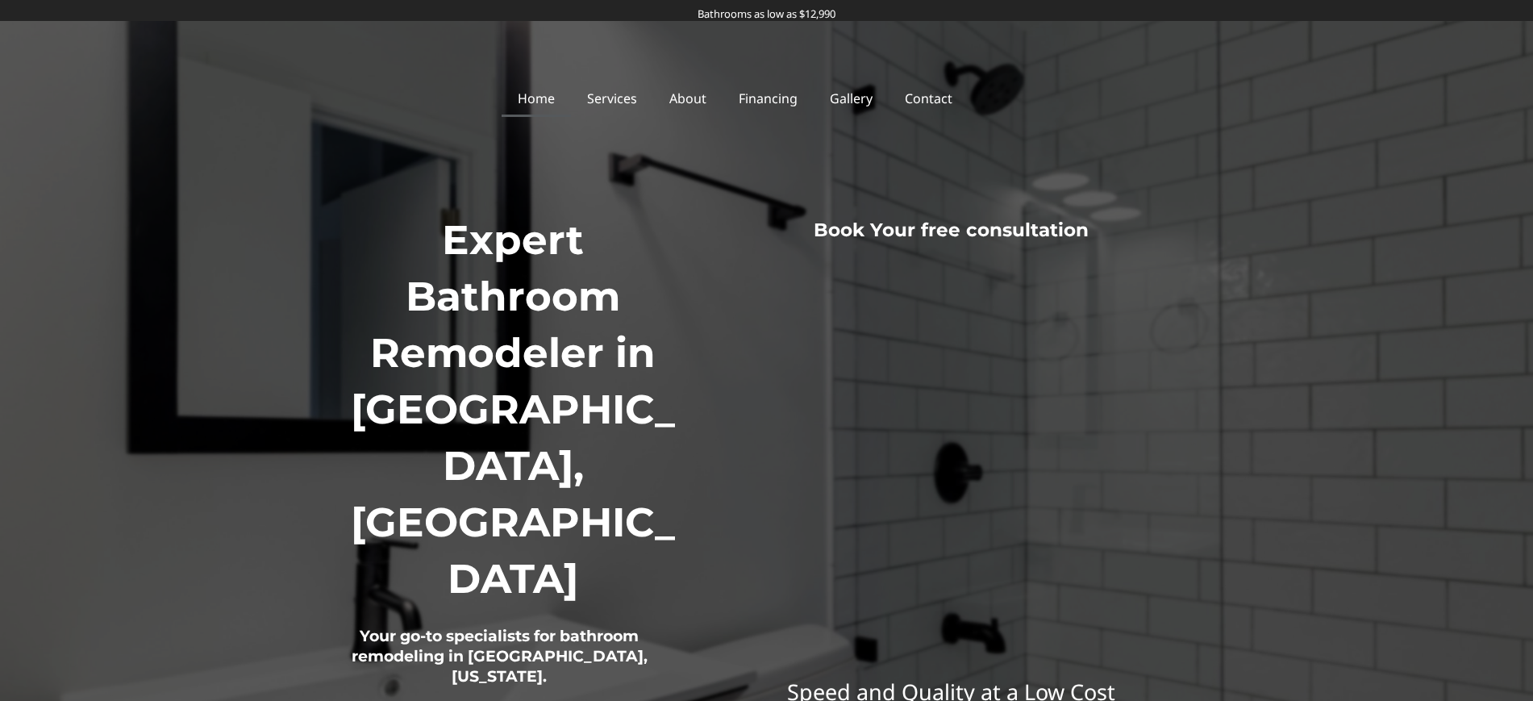
click at [708, 159] on div "Expert Bathroom Remodeler in Columbus, OH Your go-to specialists for bathroom r…" at bounding box center [766, 447] width 919 height 852
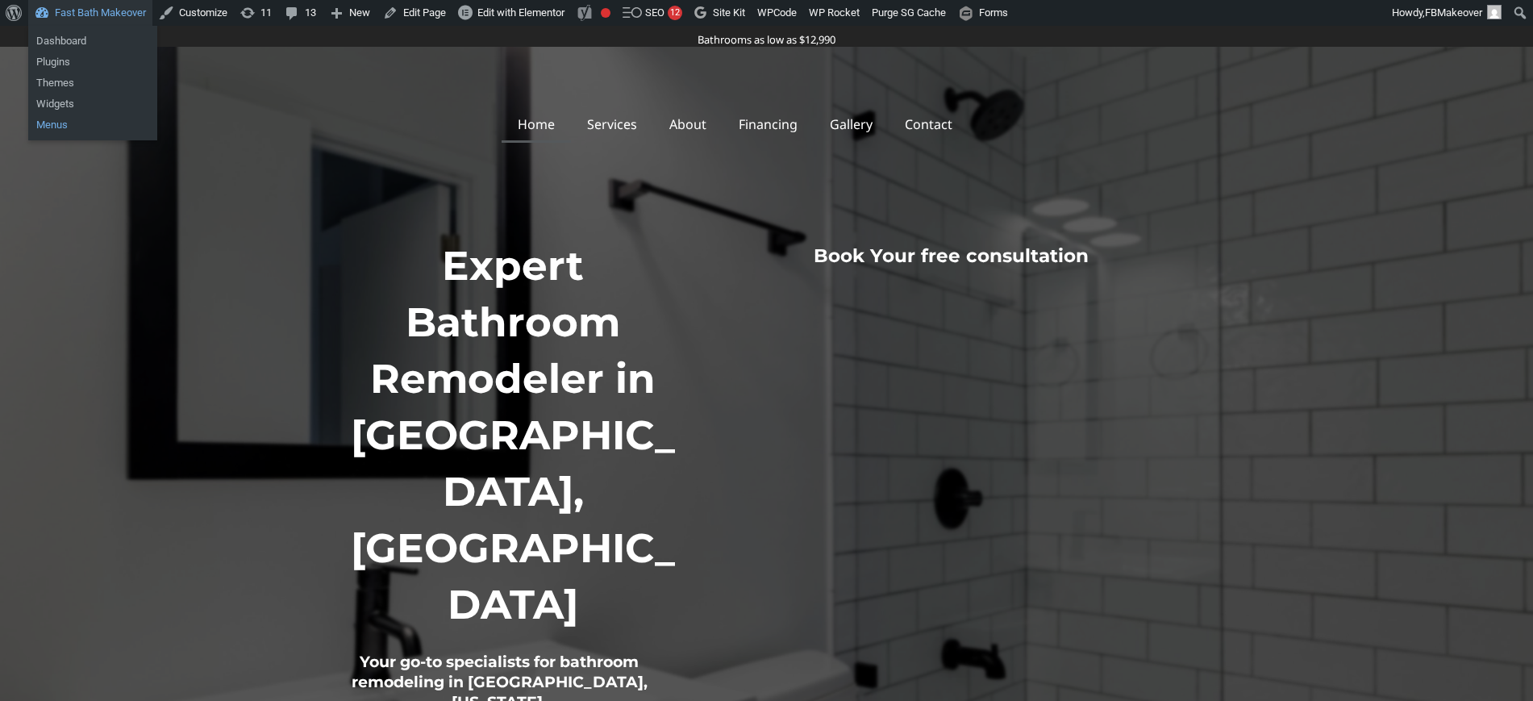
click at [52, 124] on link "Menus" at bounding box center [92, 125] width 129 height 21
